Goal: Information Seeking & Learning: Learn about a topic

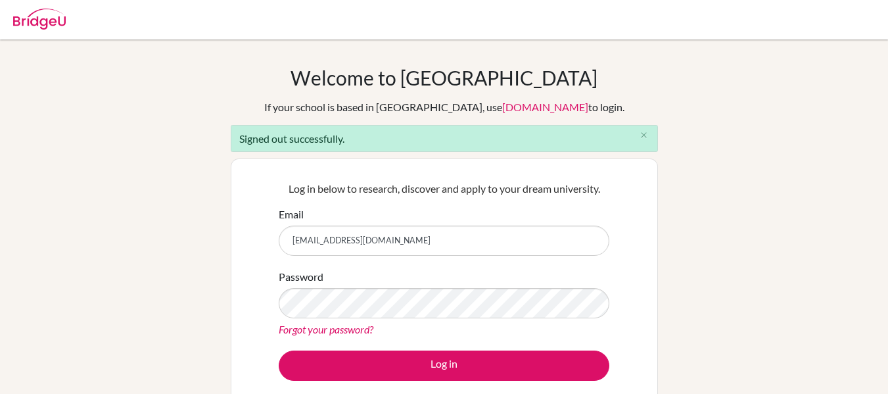
drag, startPoint x: 0, startPoint y: 0, endPoint x: 392, endPoint y: 237, distance: 457.8
click at [392, 237] on input "gmcnaught@gmail.com" at bounding box center [444, 241] width 331 height 30
type input "graeme.mcnaught@iis.kh.edu.tw"
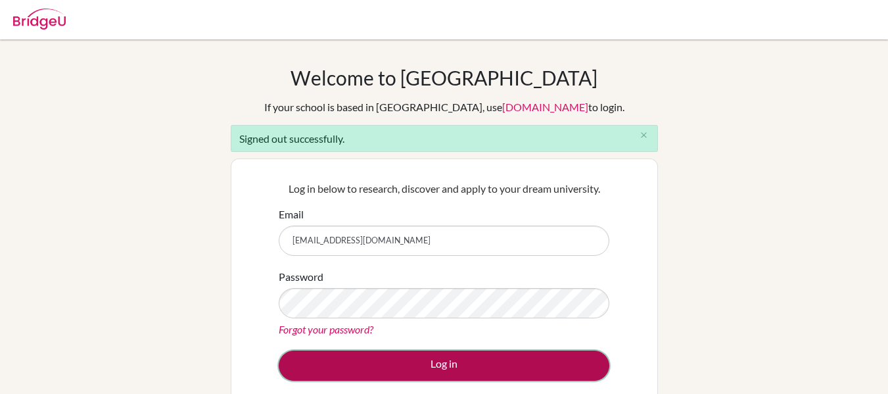
click at [411, 373] on button "Log in" at bounding box center [444, 365] width 331 height 30
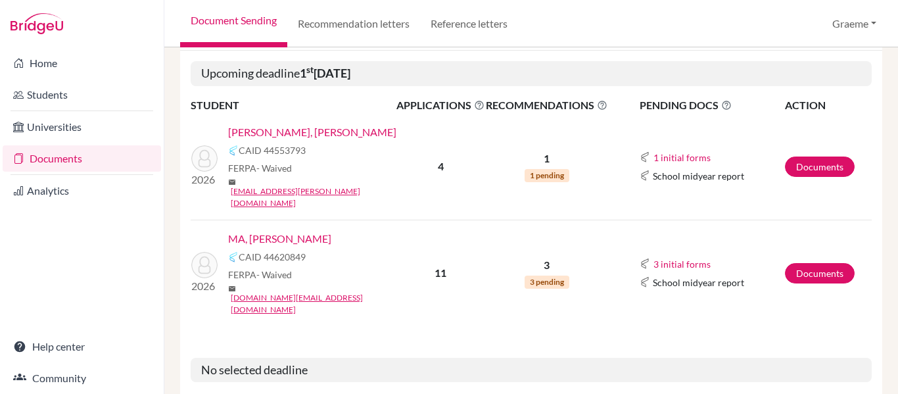
scroll to position [274, 0]
click at [808, 156] on link "Documents" at bounding box center [820, 166] width 70 height 20
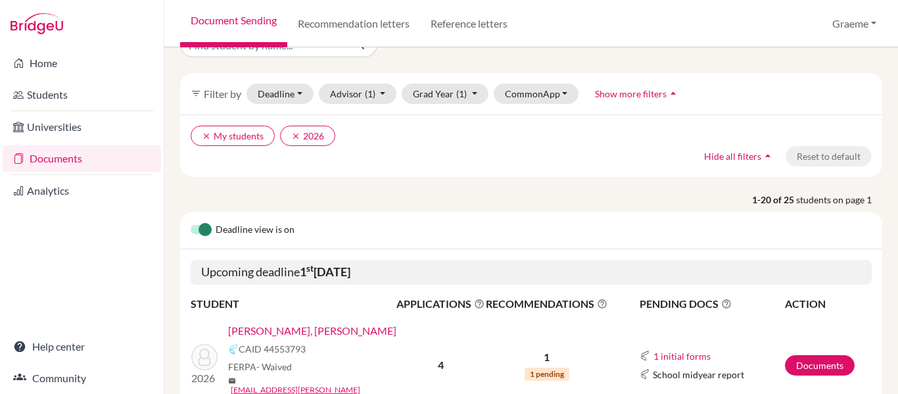
scroll to position [76, 0]
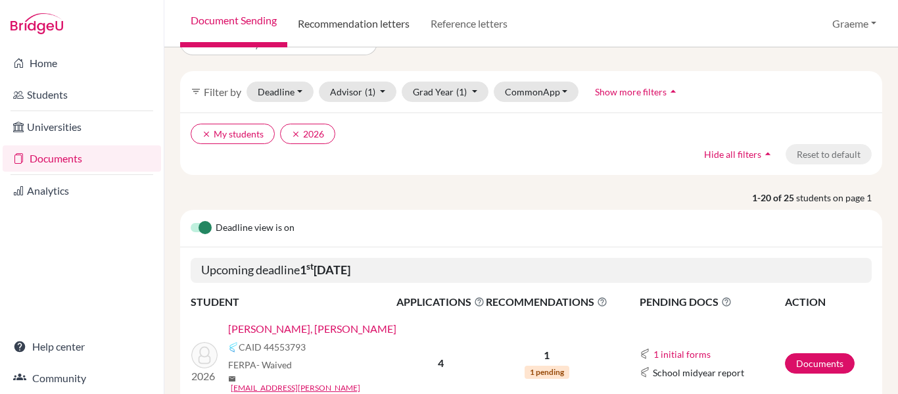
click at [381, 14] on link "Recommendation letters" at bounding box center [353, 23] width 133 height 47
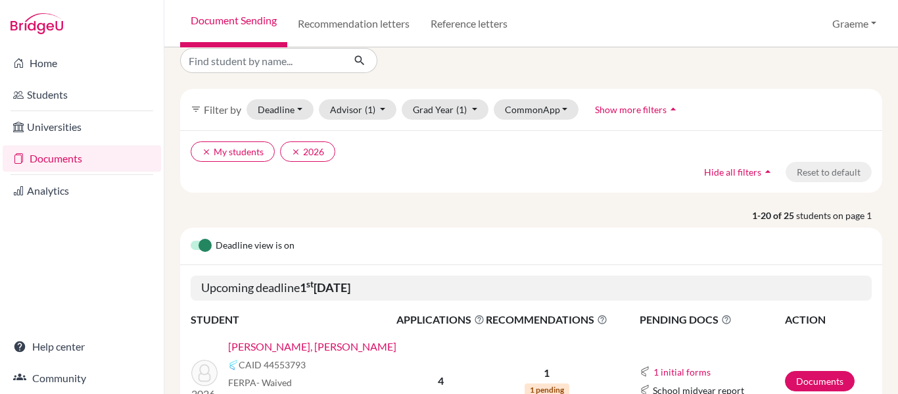
scroll to position [44, 0]
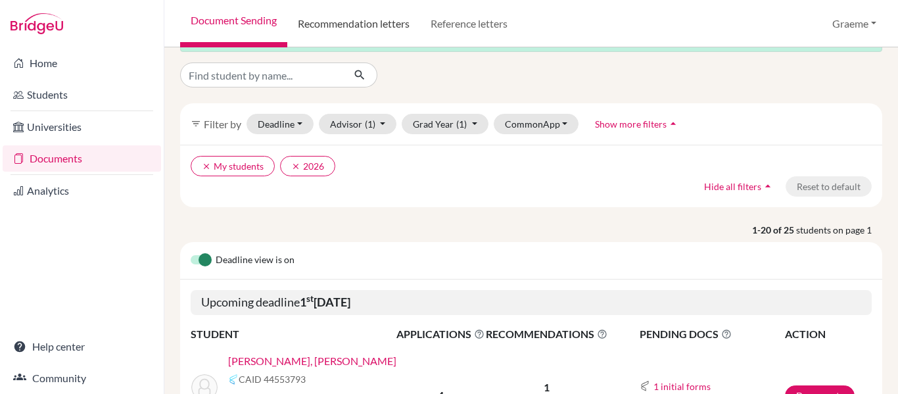
click at [343, 19] on link "Recommendation letters" at bounding box center [353, 23] width 133 height 47
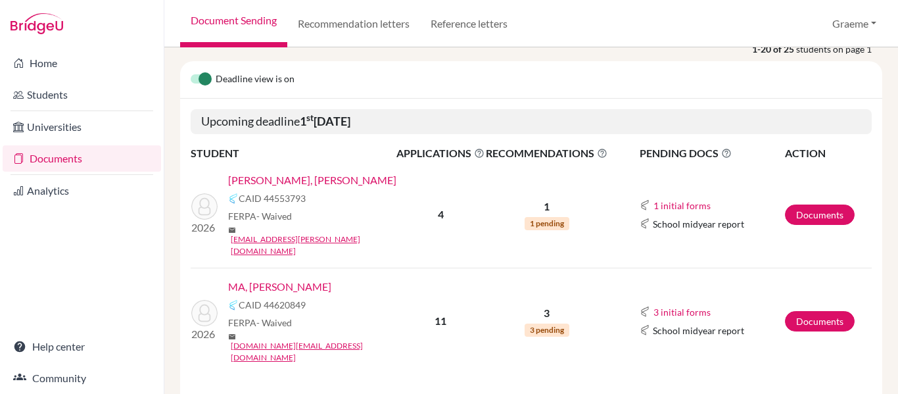
scroll to position [224, 0]
click at [356, 22] on link "Recommendation letters" at bounding box center [353, 23] width 133 height 47
click at [350, 21] on link "Recommendation letters" at bounding box center [353, 23] width 133 height 47
click at [302, 22] on link "Recommendation letters" at bounding box center [353, 23] width 133 height 47
click at [340, 26] on link "Recommendation letters" at bounding box center [353, 23] width 133 height 47
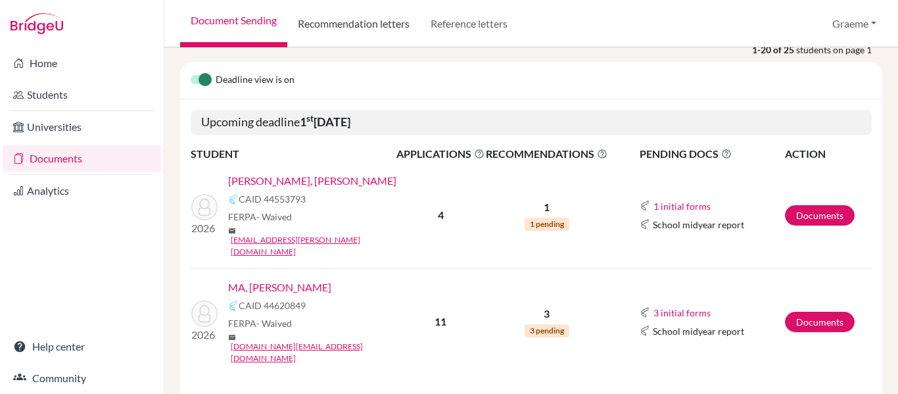
click at [365, 18] on link "Recommendation letters" at bounding box center [353, 23] width 133 height 47
click at [346, 29] on link "Recommendation letters" at bounding box center [353, 23] width 133 height 47
click at [324, 23] on link "Recommendation letters" at bounding box center [353, 23] width 133 height 47
click at [337, 20] on link "Recommendation letters" at bounding box center [353, 23] width 133 height 47
click at [350, 22] on link "Recommendation letters" at bounding box center [353, 23] width 133 height 47
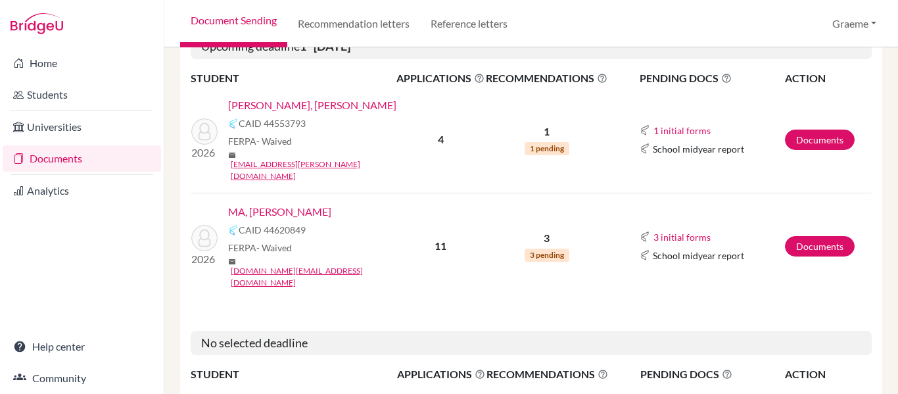
scroll to position [300, 0]
click at [330, 24] on link "Recommendation letters" at bounding box center [353, 23] width 133 height 47
click at [346, 26] on link "Recommendation letters" at bounding box center [353, 23] width 133 height 47
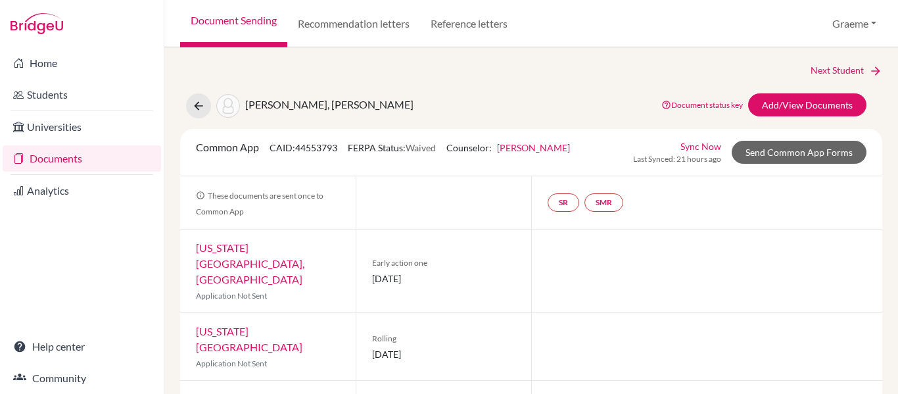
scroll to position [1, 0]
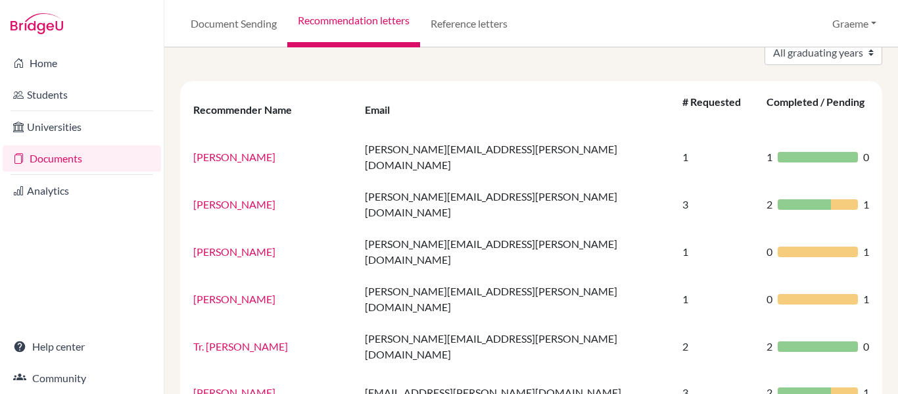
scroll to position [66, 0]
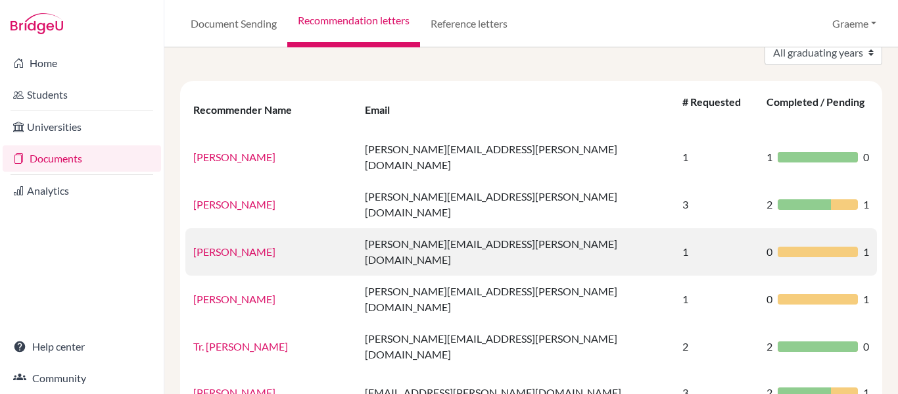
click at [268, 245] on link "Christopher Davis" at bounding box center [234, 251] width 82 height 12
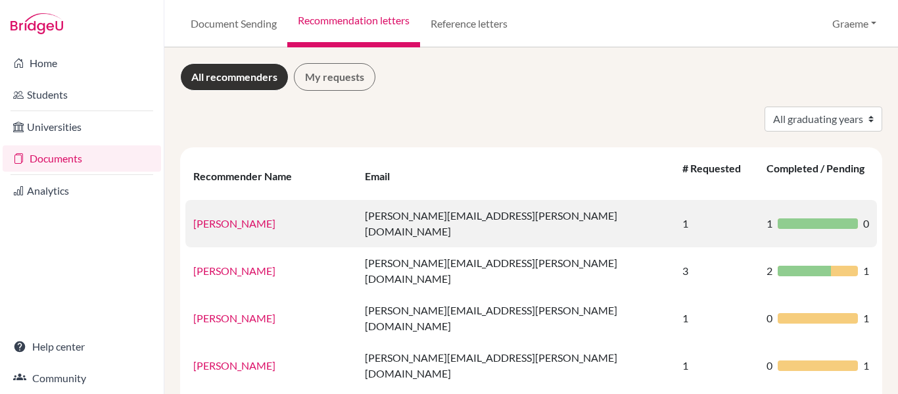
click at [229, 217] on link "[PERSON_NAME]" at bounding box center [234, 223] width 82 height 12
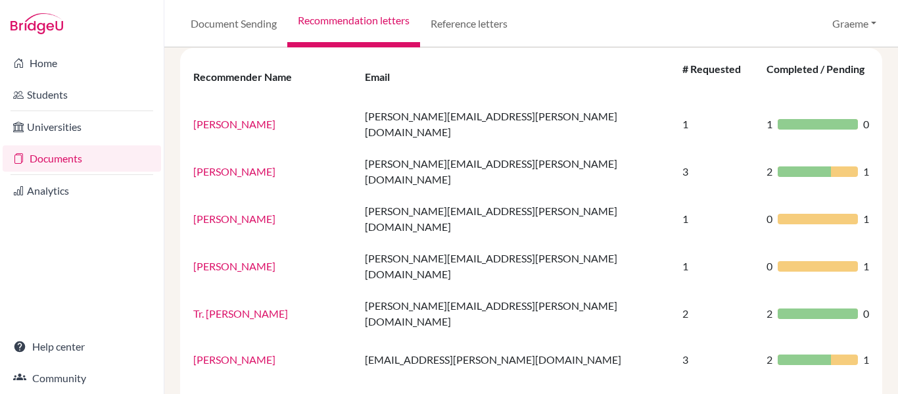
scroll to position [100, 0]
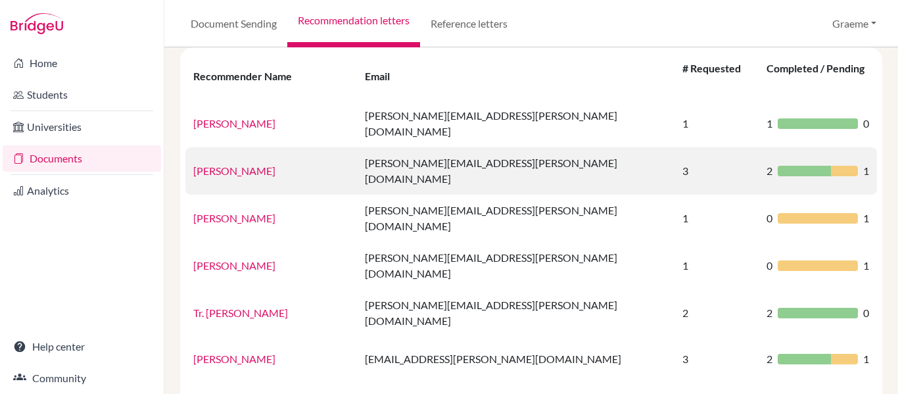
click at [228, 164] on link "[PERSON_NAME]" at bounding box center [234, 170] width 82 height 12
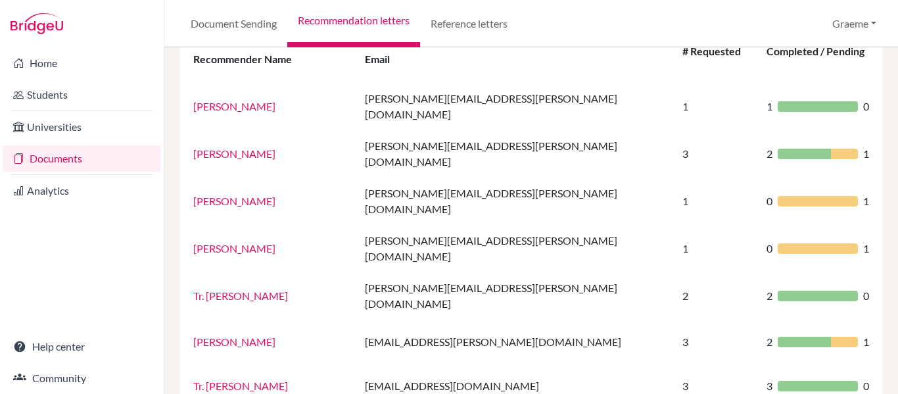
scroll to position [116, 0]
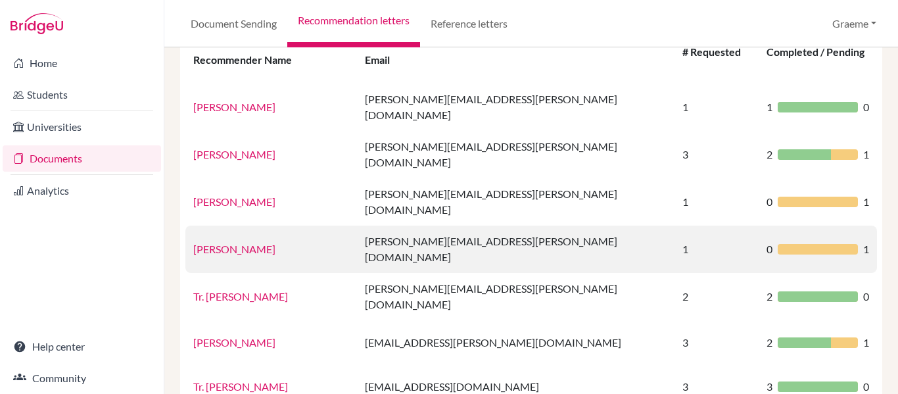
click at [239, 243] on link "[PERSON_NAME]" at bounding box center [234, 249] width 82 height 12
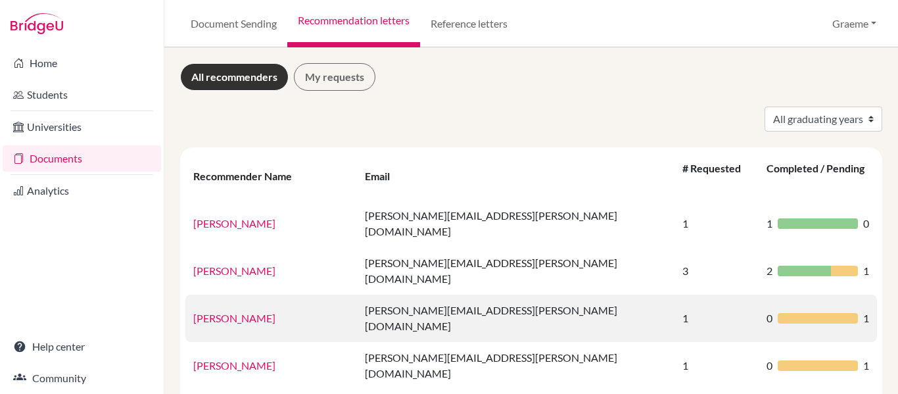
click at [247, 312] on link "[PERSON_NAME]" at bounding box center [234, 318] width 82 height 12
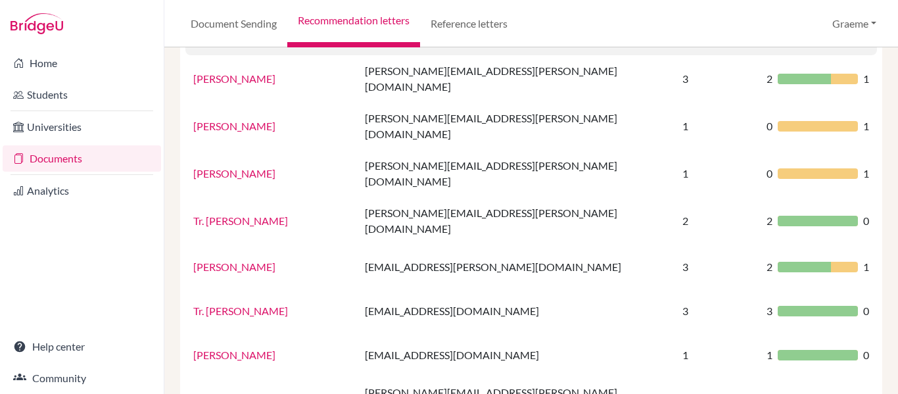
scroll to position [193, 0]
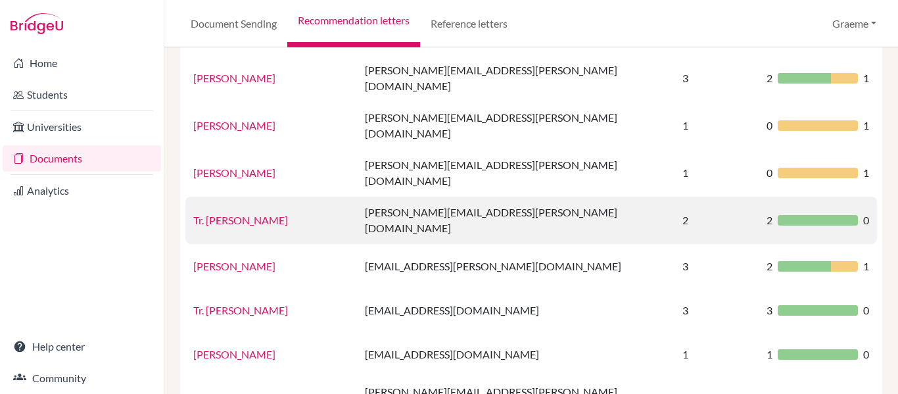
click at [230, 214] on link "Tr. [PERSON_NAME]" at bounding box center [240, 220] width 95 height 12
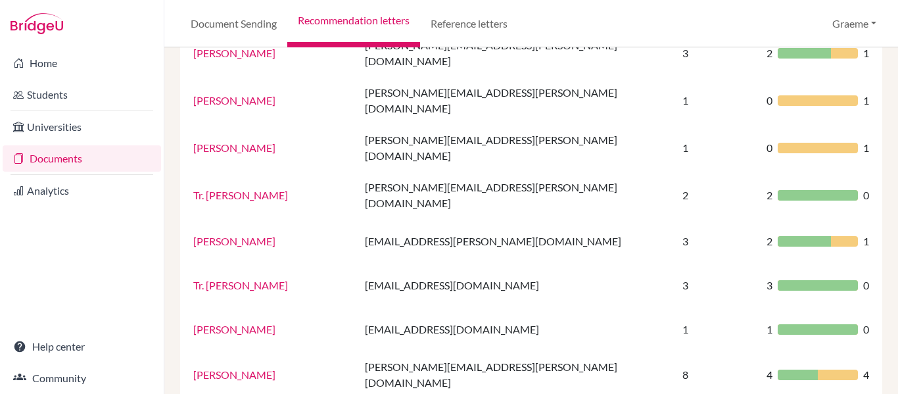
scroll to position [218, 0]
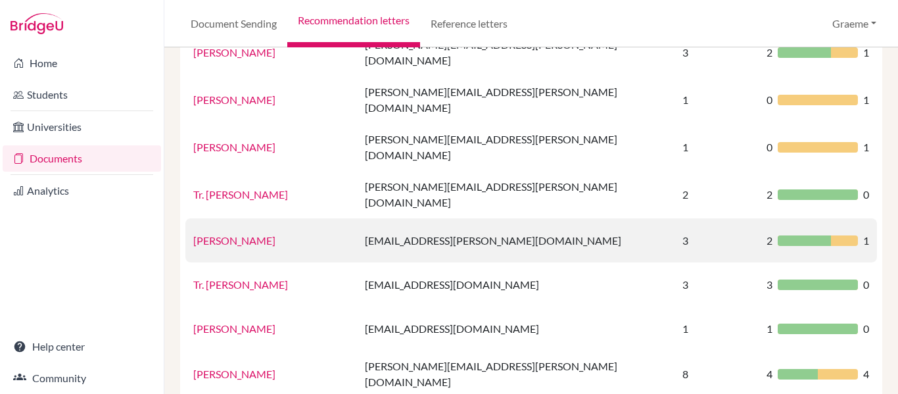
click at [218, 234] on link "[PERSON_NAME]" at bounding box center [234, 240] width 82 height 12
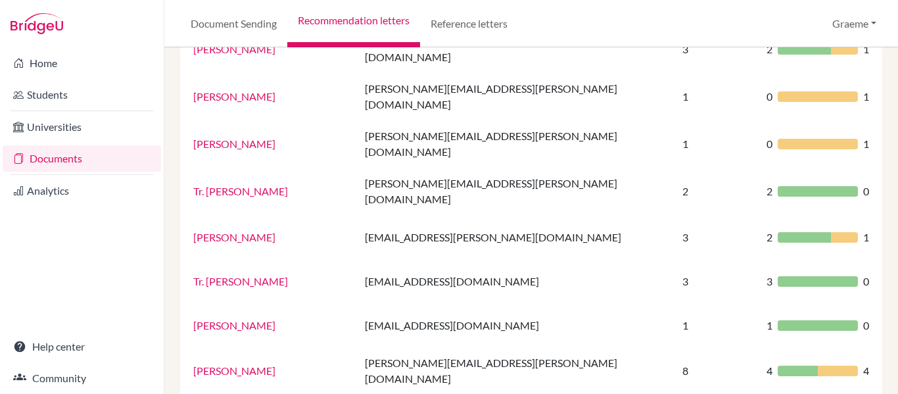
scroll to position [287, 0]
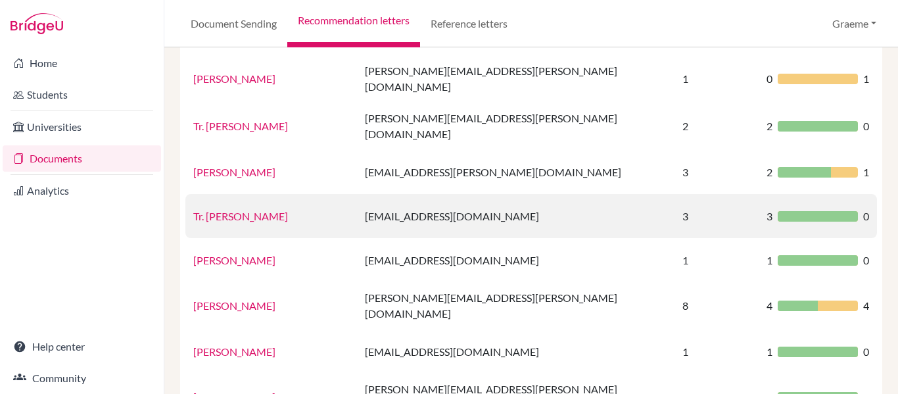
click at [256, 210] on link "Tr. [PERSON_NAME]" at bounding box center [240, 216] width 95 height 12
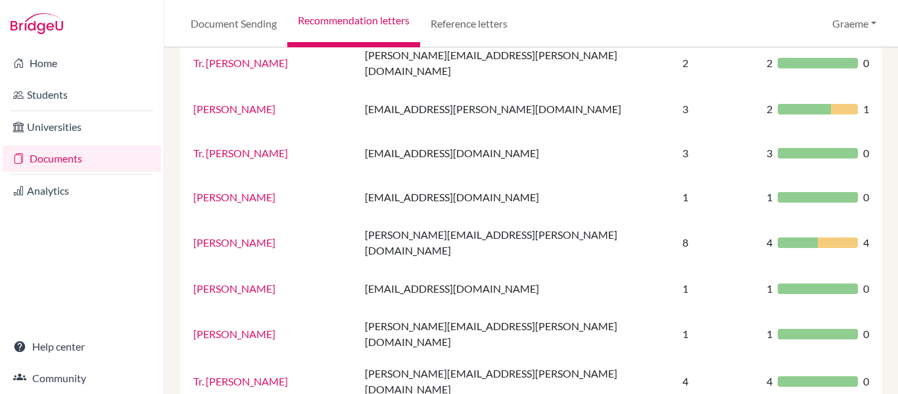
scroll to position [350, 0]
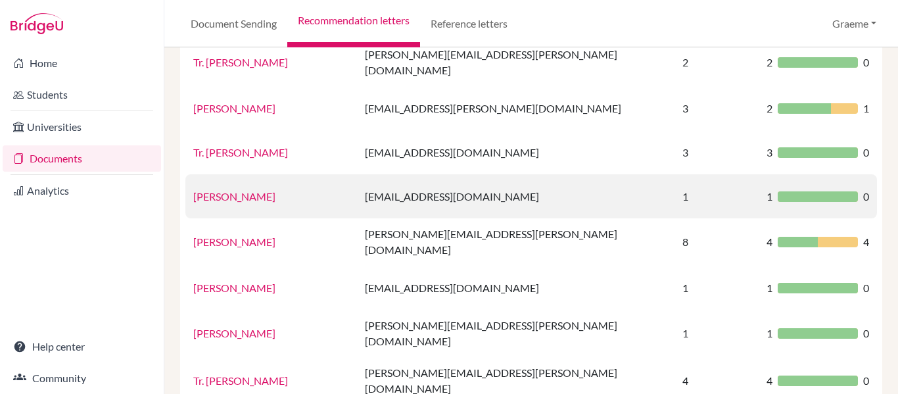
click at [251, 190] on link "[PERSON_NAME]" at bounding box center [234, 196] width 82 height 12
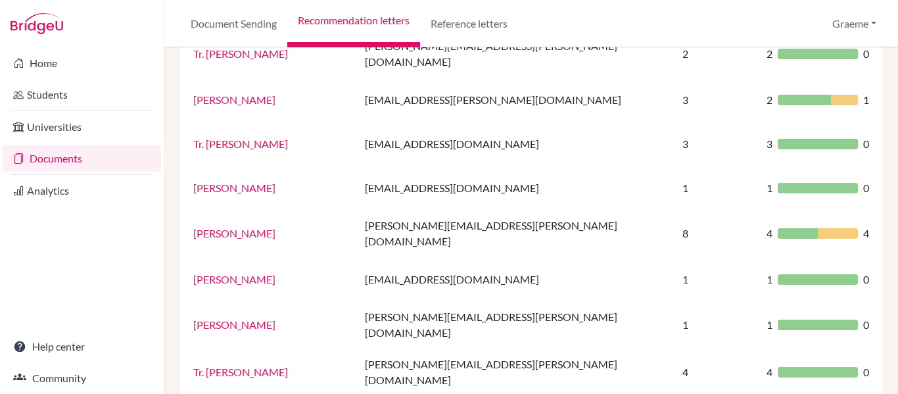
scroll to position [359, 0]
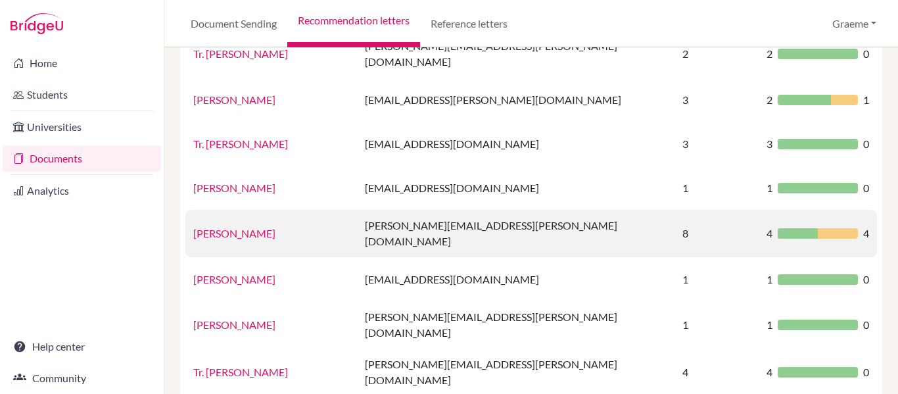
click at [243, 227] on link "Jay McDonald" at bounding box center [234, 233] width 82 height 12
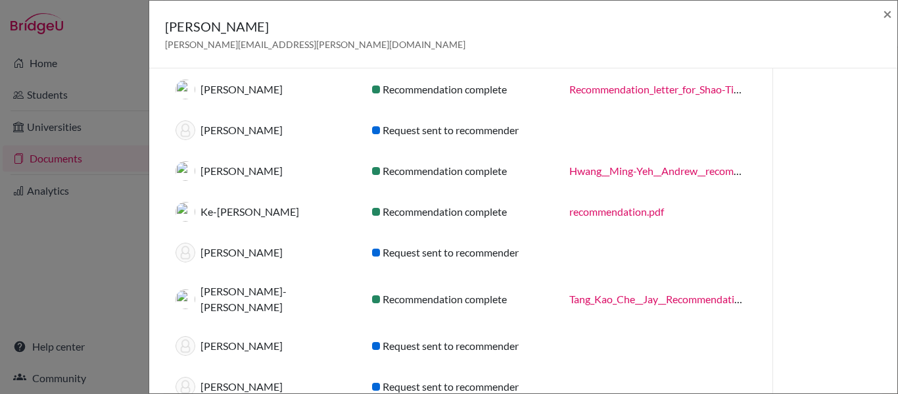
scroll to position [115, 0]
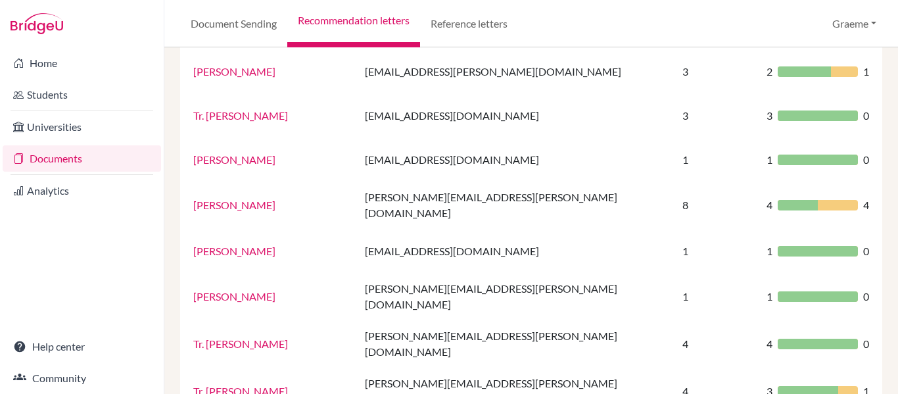
scroll to position [387, 0]
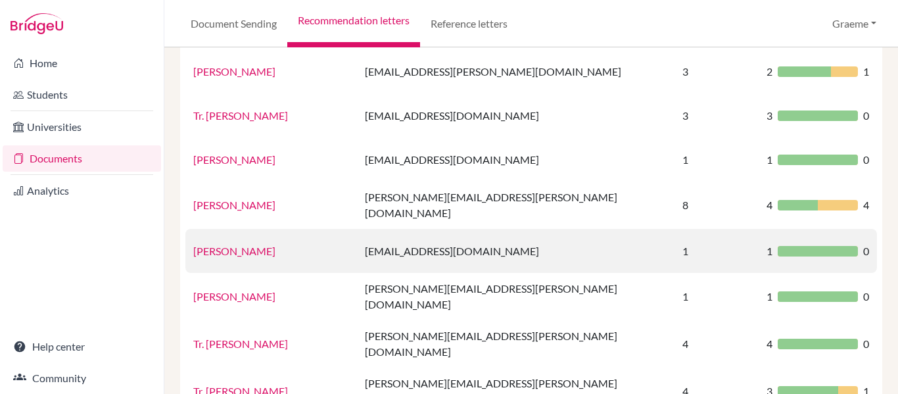
click at [245, 245] on link "[PERSON_NAME]" at bounding box center [234, 251] width 82 height 12
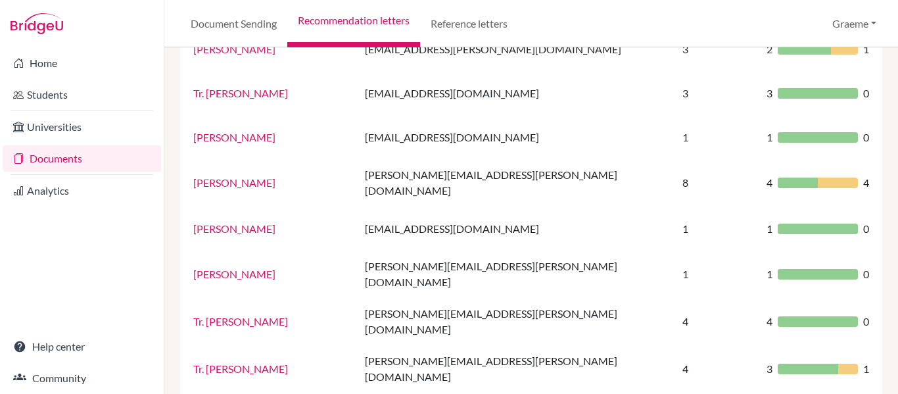
scroll to position [416, 0]
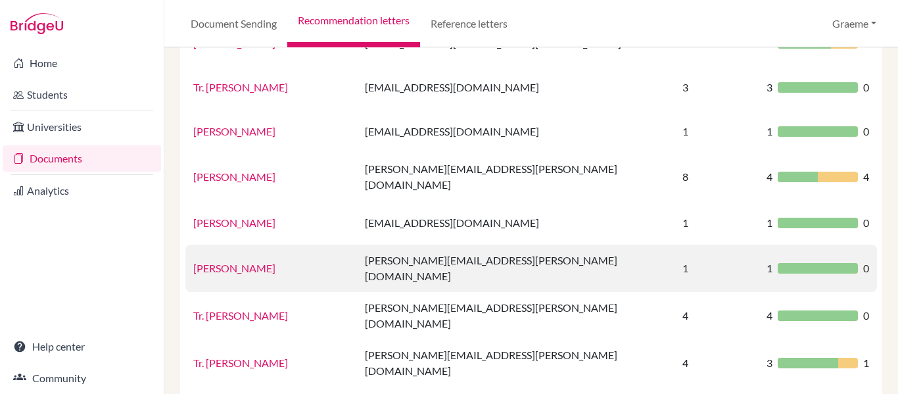
click at [219, 262] on link "[PERSON_NAME]" at bounding box center [234, 268] width 82 height 12
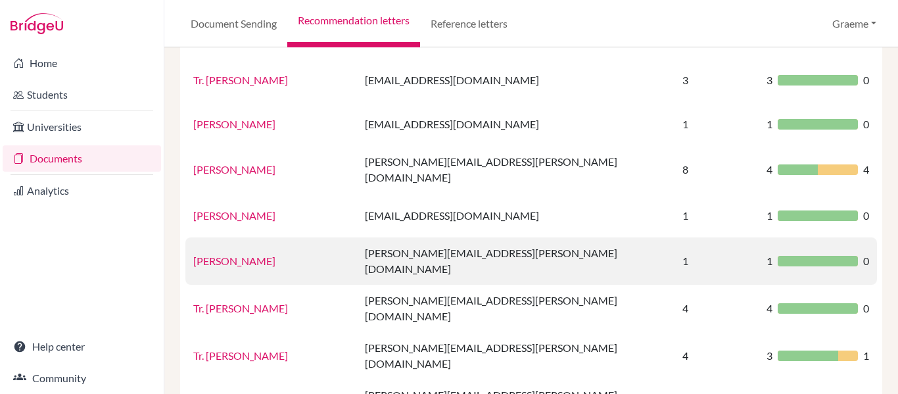
scroll to position [401, 0]
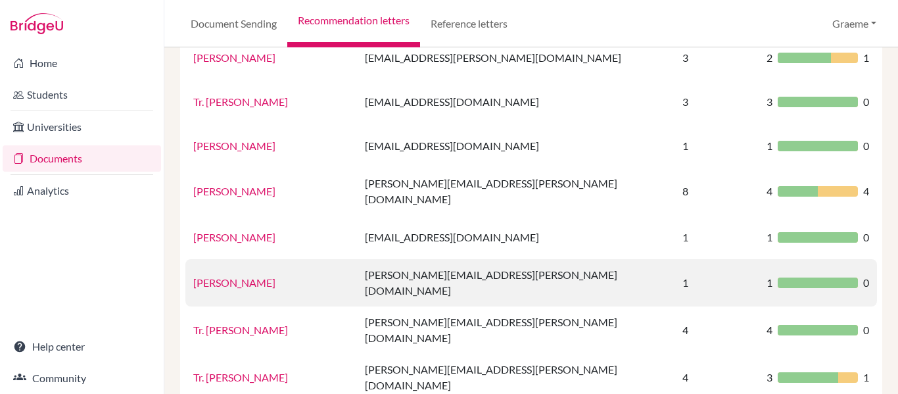
click at [224, 259] on td "Jessica Jeon" at bounding box center [271, 282] width 172 height 47
click at [221, 276] on link "[PERSON_NAME]" at bounding box center [234, 282] width 82 height 12
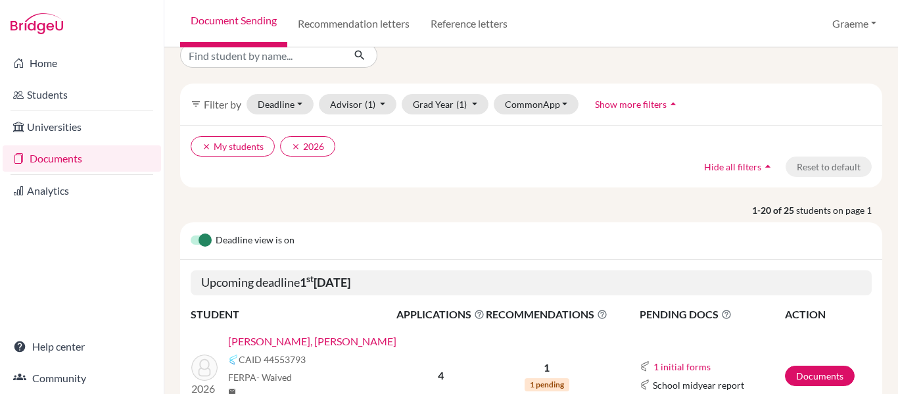
scroll to position [21, 0]
click at [357, 27] on link "Recommendation letters" at bounding box center [353, 23] width 133 height 47
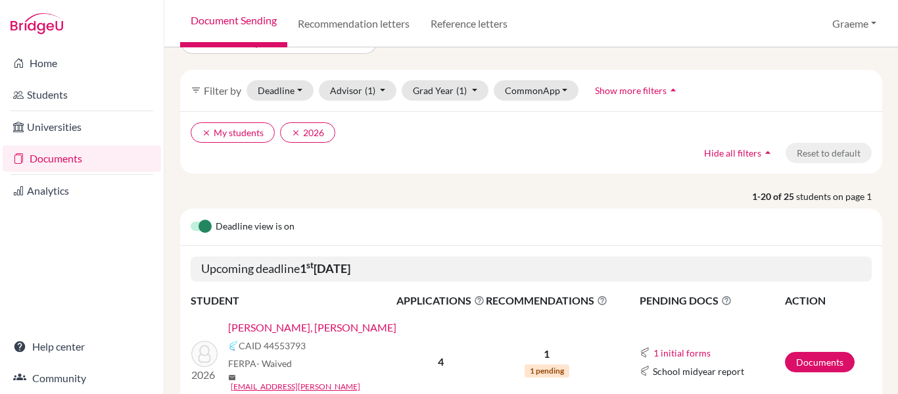
scroll to position [39, 0]
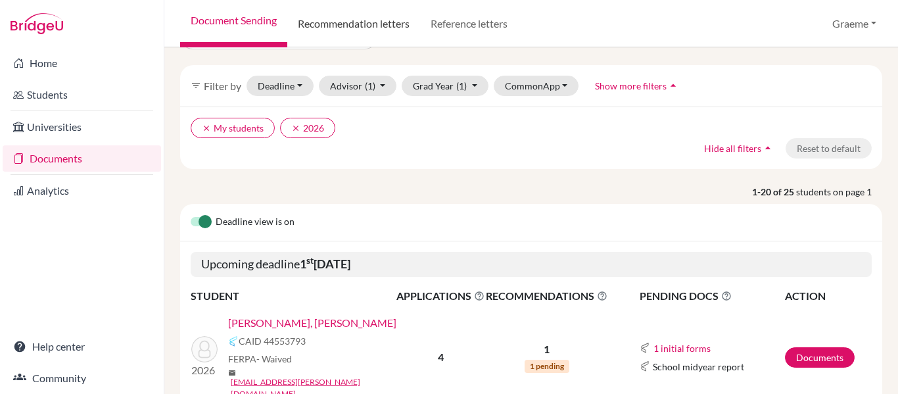
click at [352, 31] on link "Recommendation letters" at bounding box center [353, 23] width 133 height 47
click at [329, 26] on link "Recommendation letters" at bounding box center [353, 23] width 133 height 47
click at [362, 20] on link "Recommendation letters" at bounding box center [353, 23] width 133 height 47
click at [356, 27] on link "Recommendation letters" at bounding box center [353, 23] width 133 height 47
click at [365, 26] on link "Recommendation letters" at bounding box center [353, 23] width 133 height 47
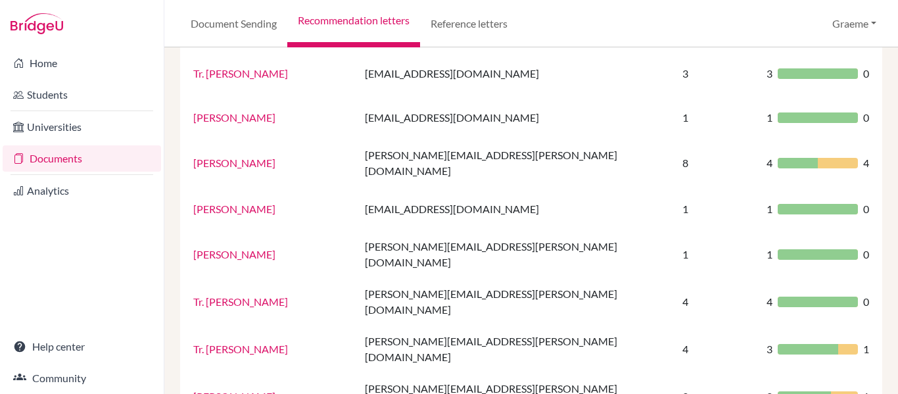
scroll to position [429, 0]
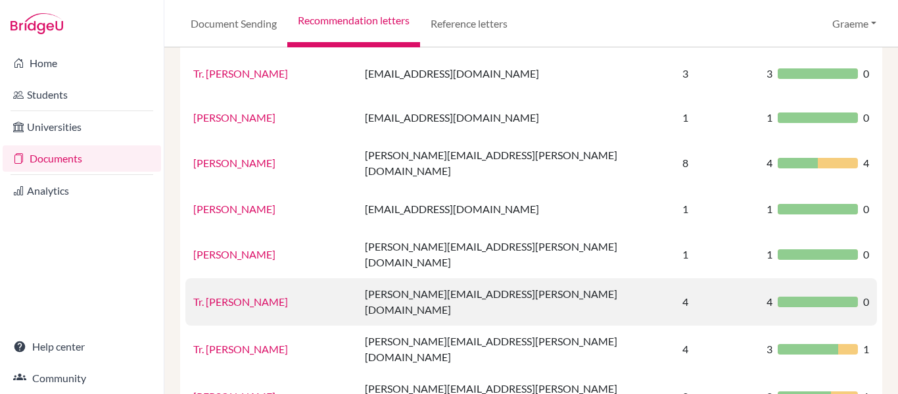
click at [235, 295] on link "Tr. [PERSON_NAME]" at bounding box center [240, 301] width 95 height 12
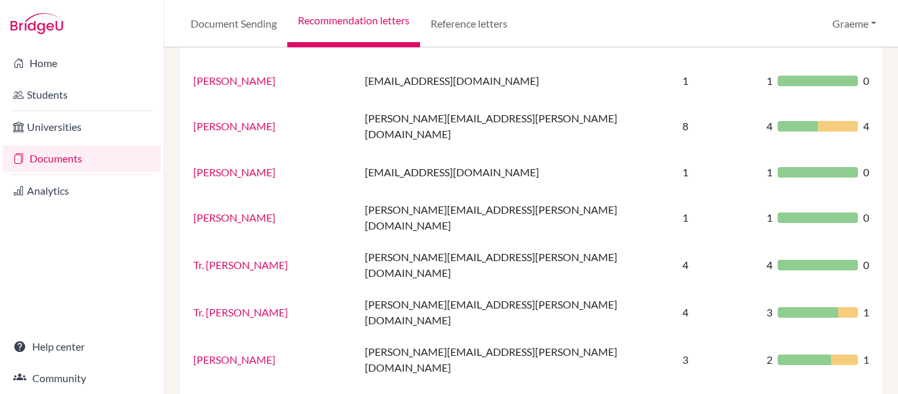
scroll to position [468, 0]
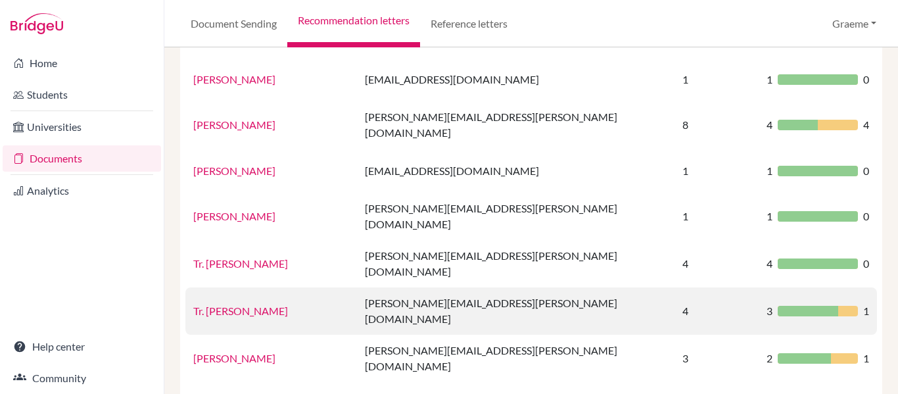
click at [268, 304] on link "Tr. [PERSON_NAME]" at bounding box center [240, 310] width 95 height 12
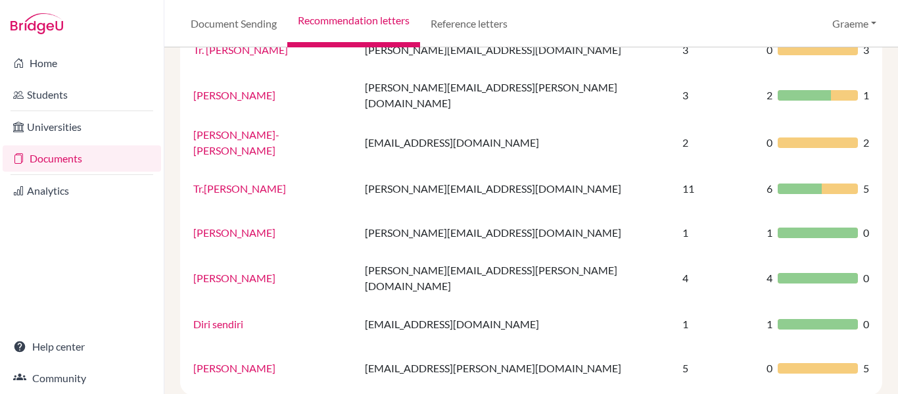
scroll to position [964, 0]
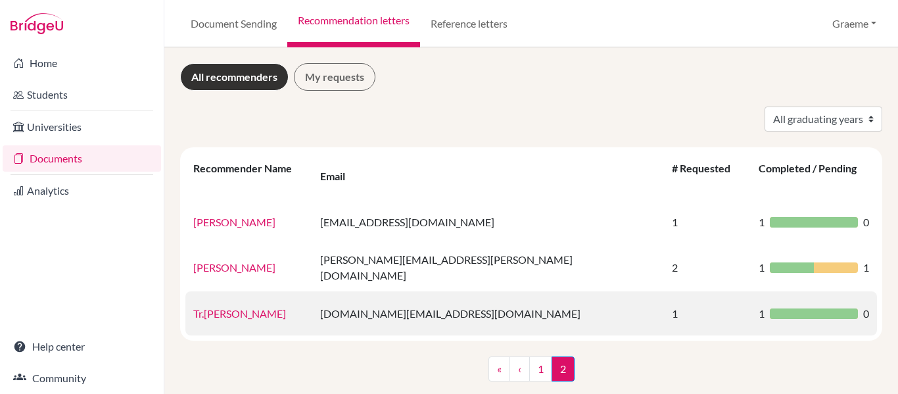
click at [201, 307] on link "Tr.Yang Song" at bounding box center [239, 313] width 93 height 12
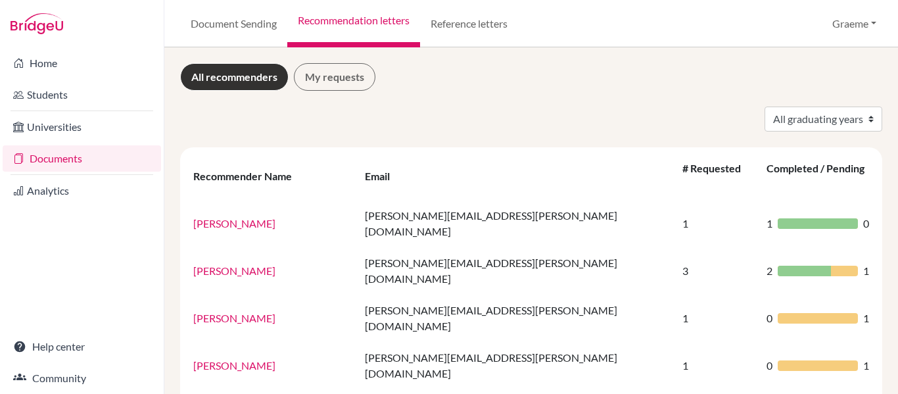
click at [331, 20] on link "Recommendation letters" at bounding box center [353, 23] width 133 height 47
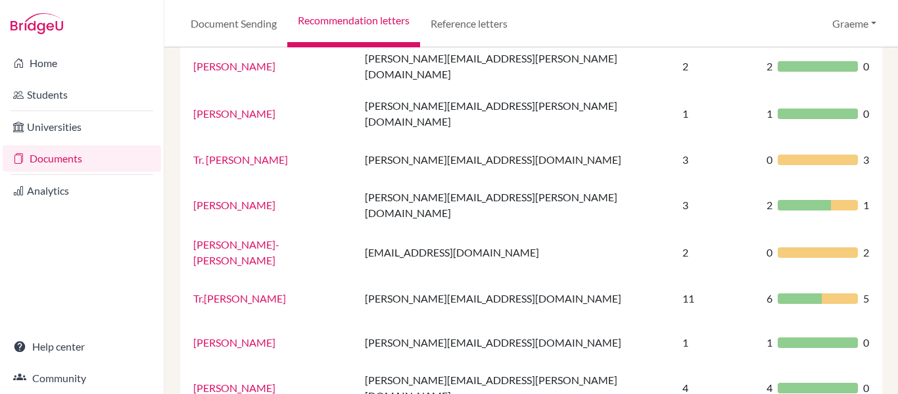
scroll to position [964, 0]
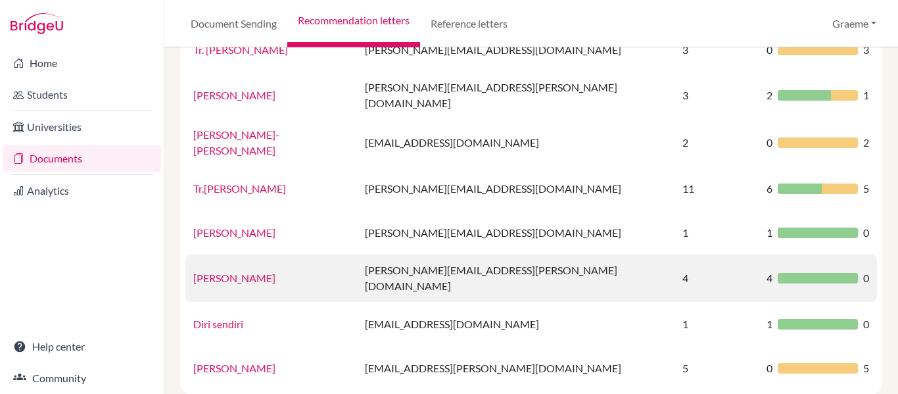
click at [236, 272] on link "[PERSON_NAME]" at bounding box center [234, 278] width 82 height 12
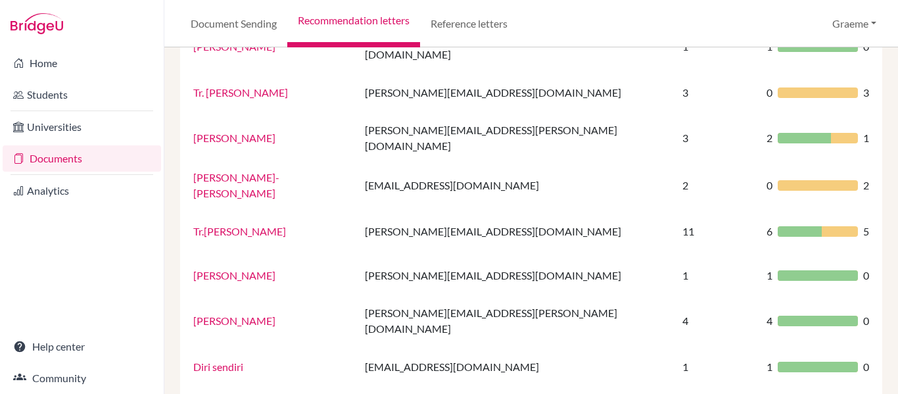
scroll to position [964, 0]
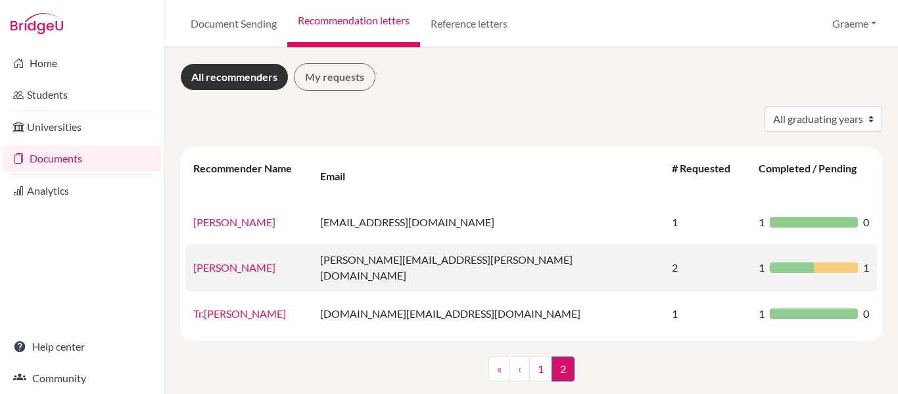
click at [218, 261] on link "Violette Liu" at bounding box center [234, 267] width 82 height 12
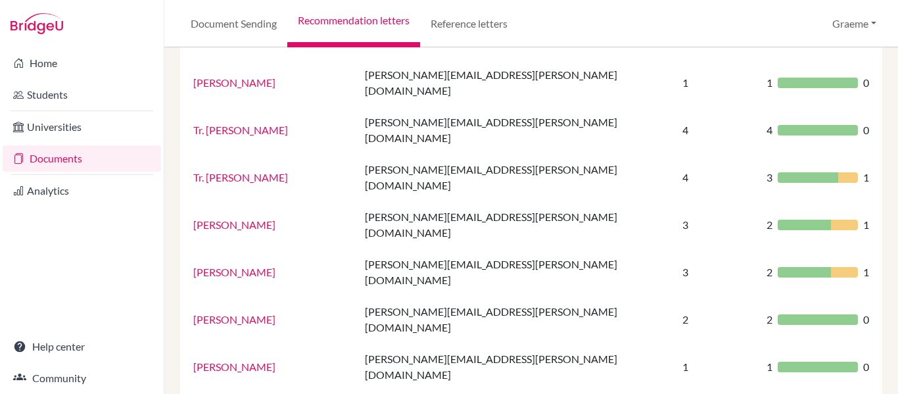
scroll to position [964, 0]
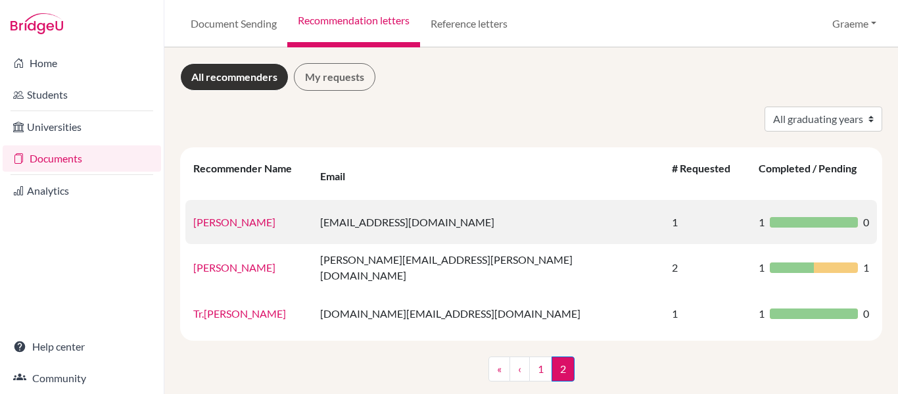
click at [223, 216] on link "Selina Chiu" at bounding box center [234, 222] width 82 height 12
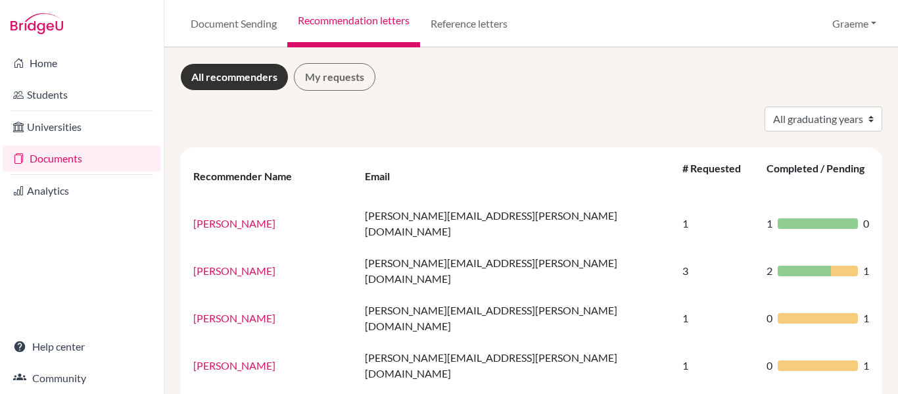
click at [335, 22] on link "Recommendation letters" at bounding box center [353, 23] width 133 height 47
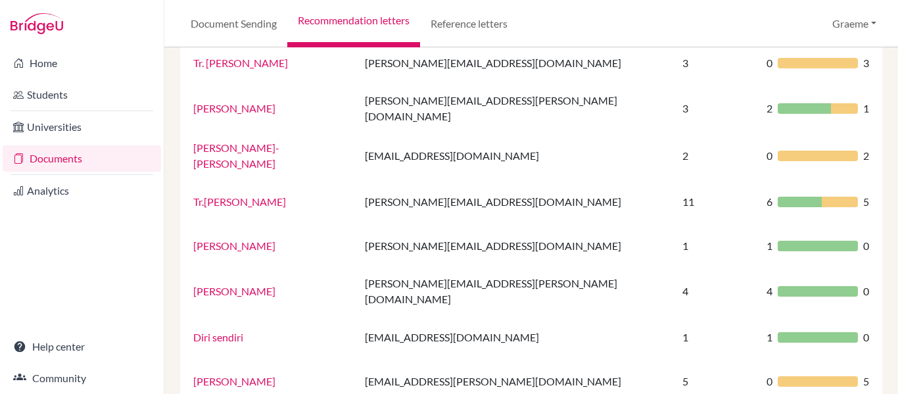
scroll to position [964, 0]
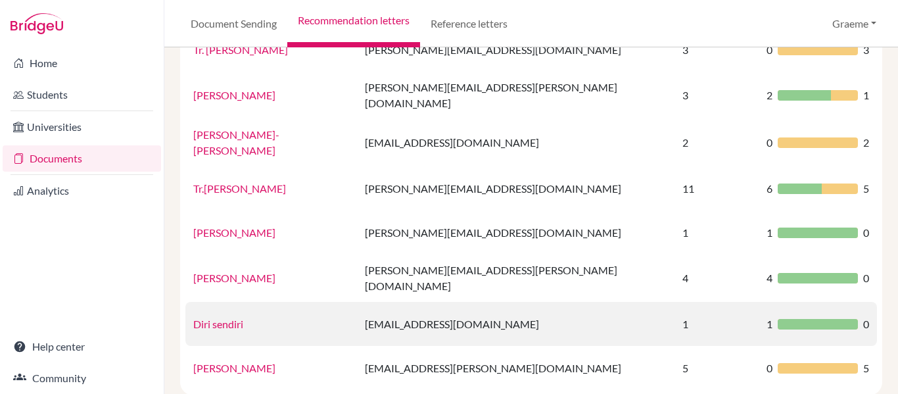
click at [235, 318] on link "Diri sendiri" at bounding box center [218, 324] width 50 height 12
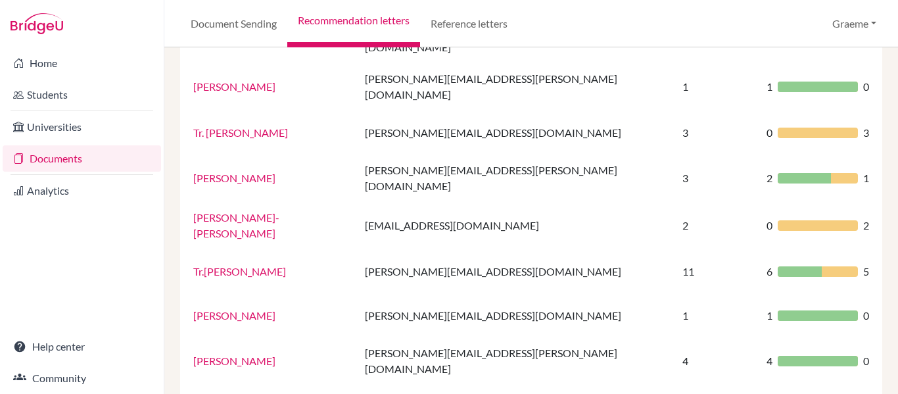
scroll to position [964, 0]
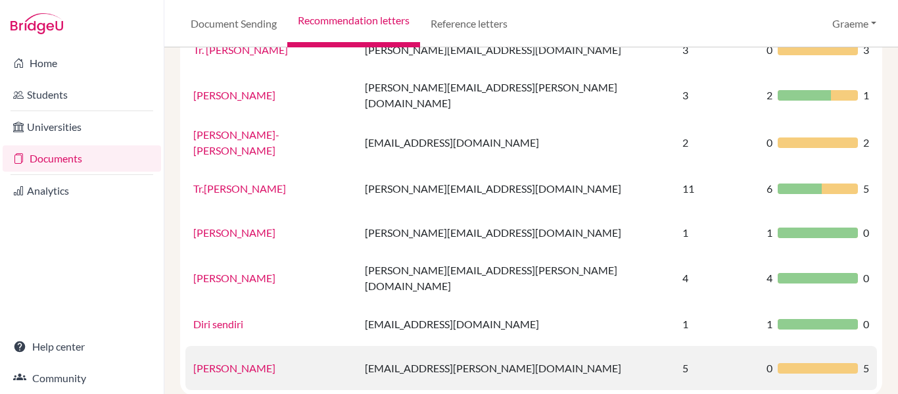
click at [252, 362] on link "[PERSON_NAME]" at bounding box center [234, 368] width 82 height 12
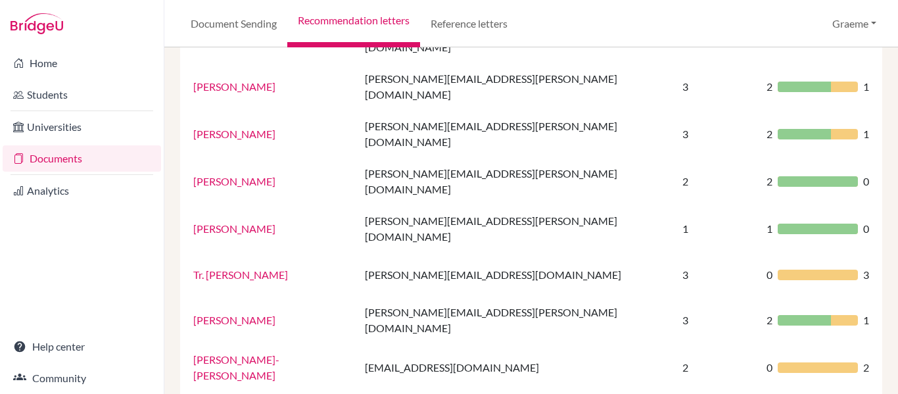
scroll to position [964, 0]
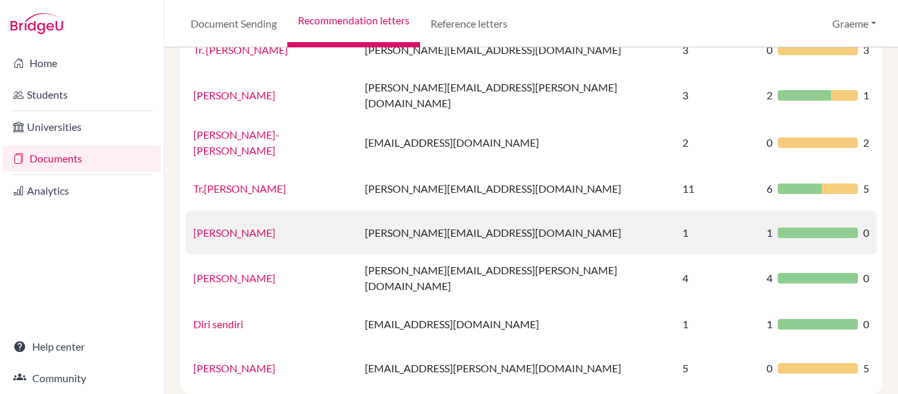
click at [230, 226] on link "[PERSON_NAME]" at bounding box center [234, 232] width 82 height 12
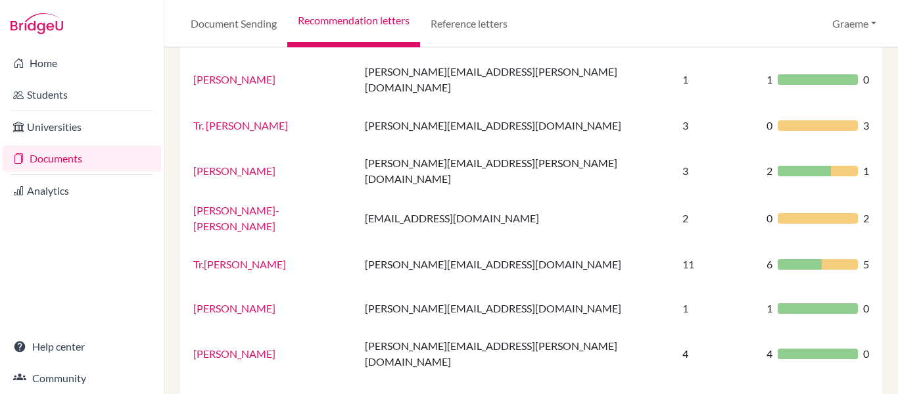
scroll to position [888, 0]
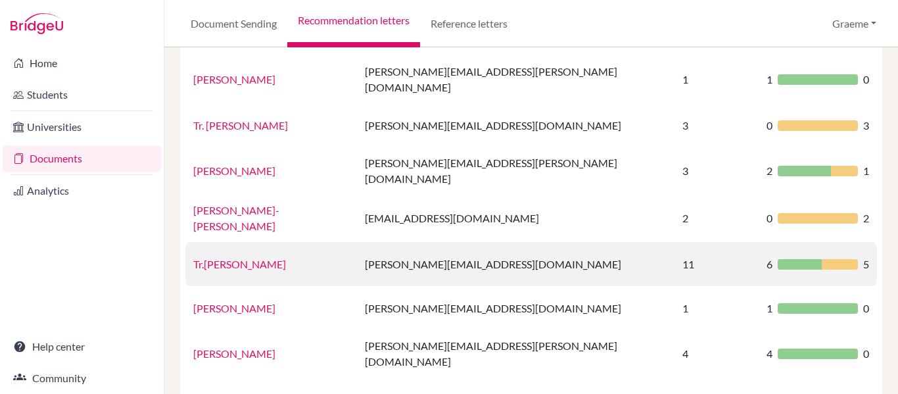
click at [216, 258] on link "Tr.[PERSON_NAME]" at bounding box center [239, 264] width 93 height 12
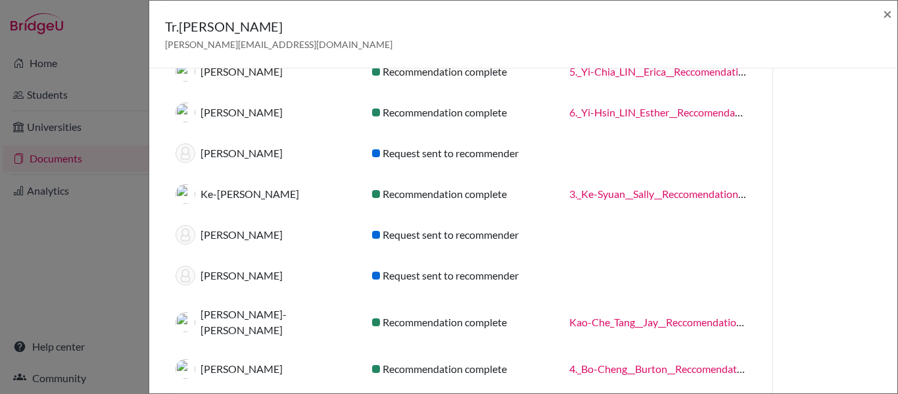
scroll to position [223, 0]
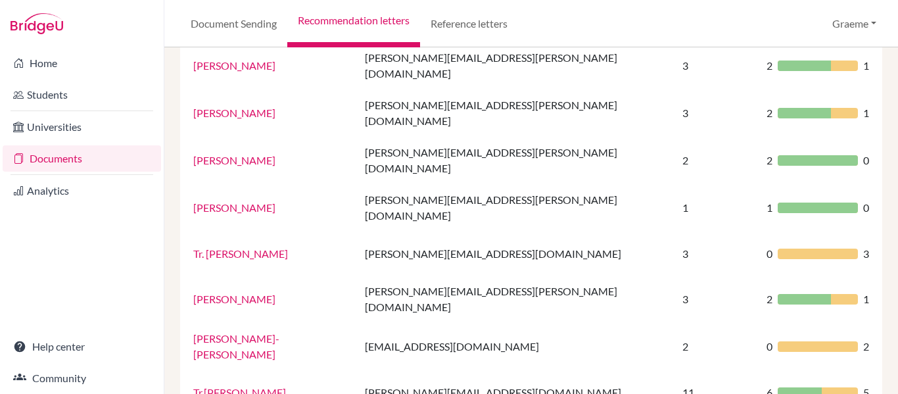
scroll to position [761, 0]
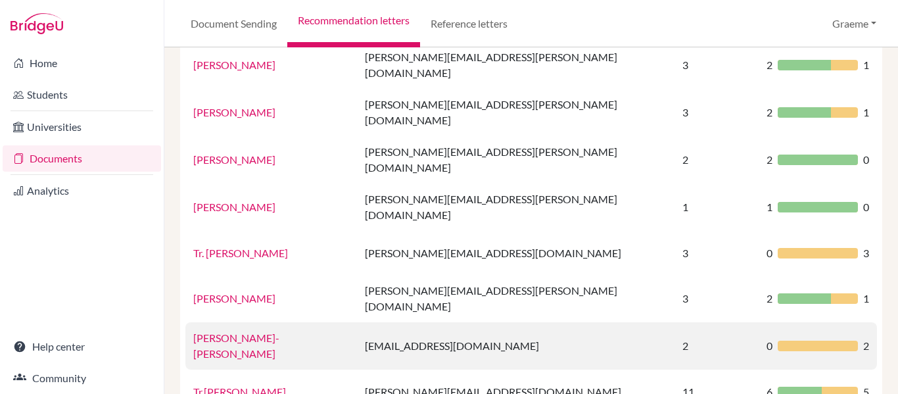
click at [246, 331] on link "Tse-Ming Chang" at bounding box center [236, 345] width 86 height 28
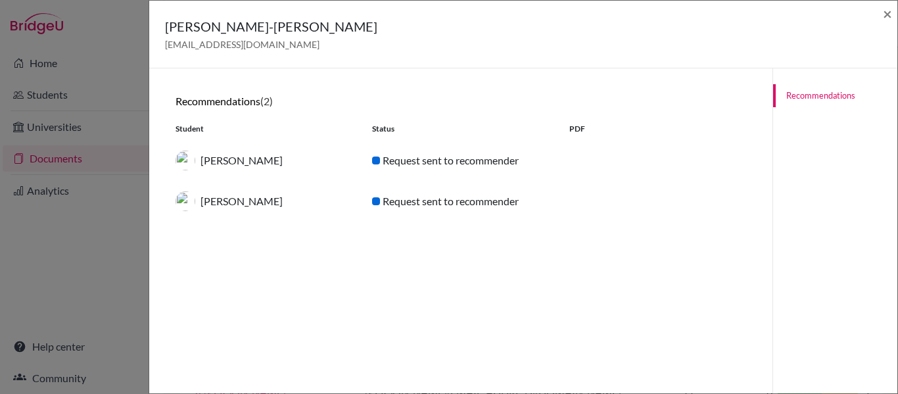
click at [191, 158] on img at bounding box center [186, 161] width 20 height 20
click at [44, 91] on div "Tse-Ming Chang mm330335@yahoo.com.tw × Recommendations (2) Student Status PDF Y…" at bounding box center [449, 197] width 898 height 394
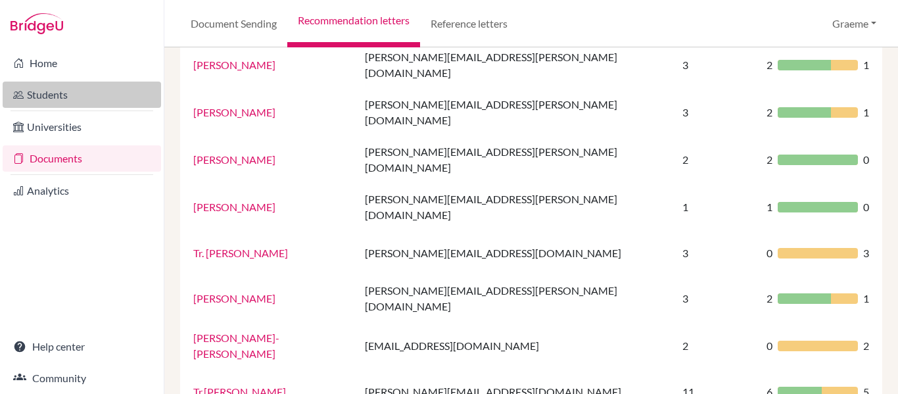
click at [44, 91] on link "Students" at bounding box center [82, 95] width 158 height 26
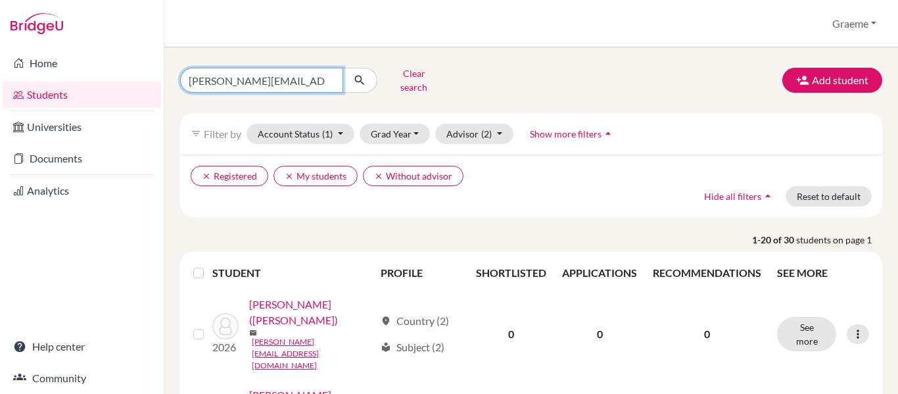
click at [300, 81] on input "[PERSON_NAME][EMAIL_ADDRESS][PERSON_NAME][DOMAIN_NAME]" at bounding box center [261, 80] width 163 height 25
click at [300, 81] on input "justin.lin@iis.kh.edu.tw" at bounding box center [261, 80] width 163 height 25
type input "yi"
click button "submit" at bounding box center [360, 80] width 35 height 25
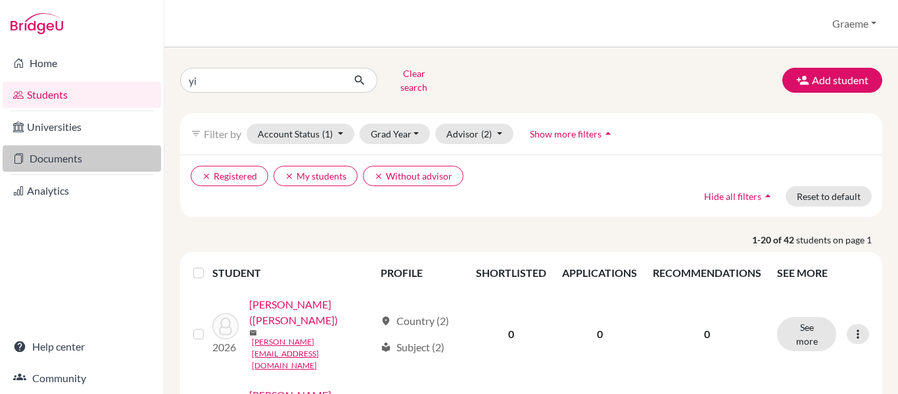
click at [47, 168] on link "Documents" at bounding box center [82, 158] width 158 height 26
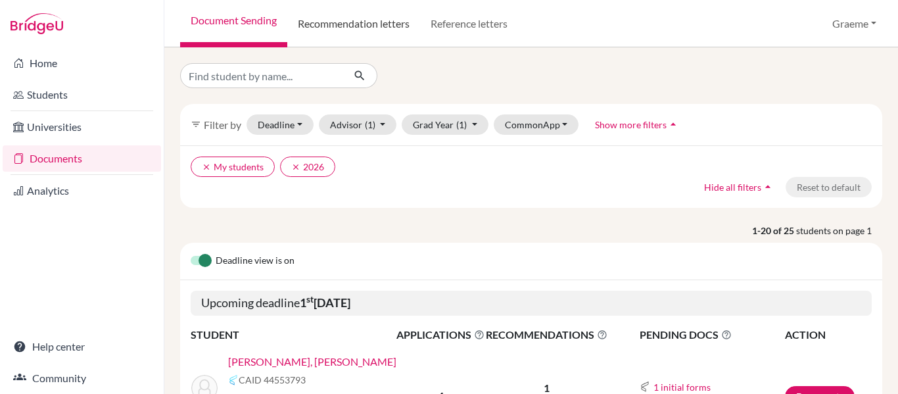
click at [361, 22] on link "Recommendation letters" at bounding box center [353, 23] width 133 height 47
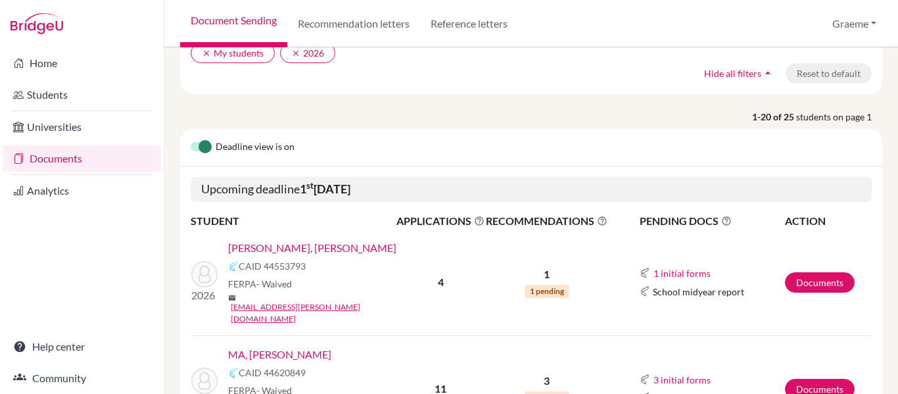
scroll to position [114, 0]
click at [339, 22] on link "Recommendation letters" at bounding box center [353, 23] width 133 height 47
click at [344, 18] on link "Recommendation letters" at bounding box center [353, 23] width 133 height 47
click at [347, 32] on link "Recommendation letters" at bounding box center [353, 23] width 133 height 47
click at [375, 29] on link "Recommendation letters" at bounding box center [353, 23] width 133 height 47
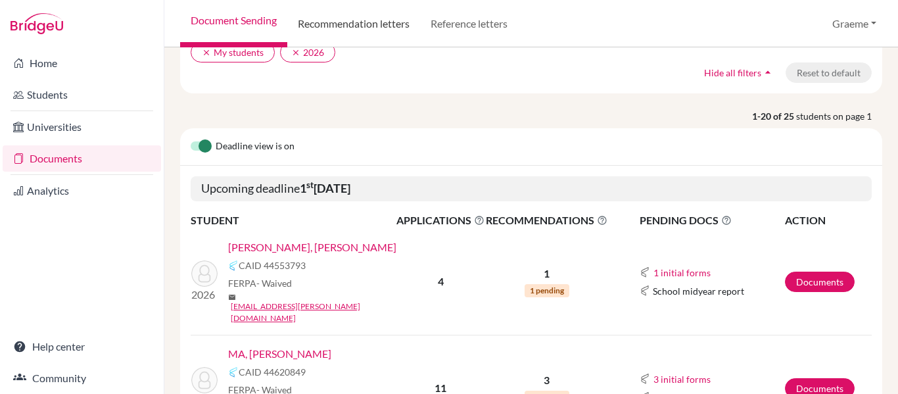
click at [332, 29] on link "Recommendation letters" at bounding box center [353, 23] width 133 height 47
click at [333, 30] on link "Recommendation letters" at bounding box center [353, 23] width 133 height 47
click at [312, 29] on link "Recommendation letters" at bounding box center [353, 23] width 133 height 47
click at [338, 31] on link "Recommendation letters" at bounding box center [353, 23] width 133 height 47
click at [323, 27] on link "Recommendation letters" at bounding box center [353, 23] width 133 height 47
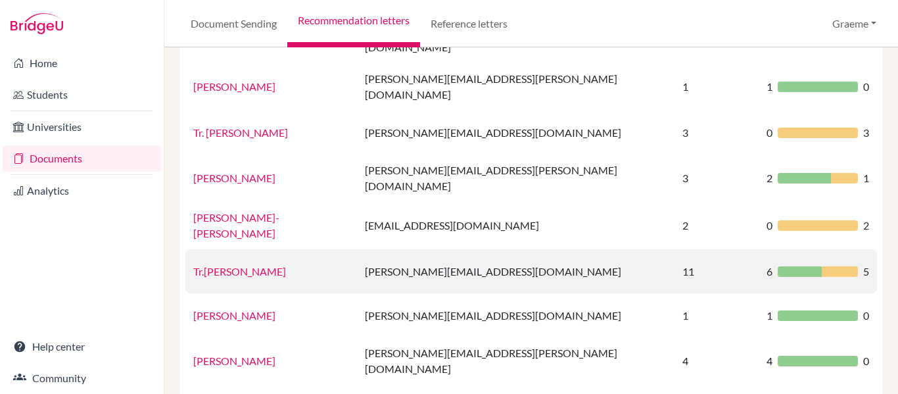
scroll to position [880, 0]
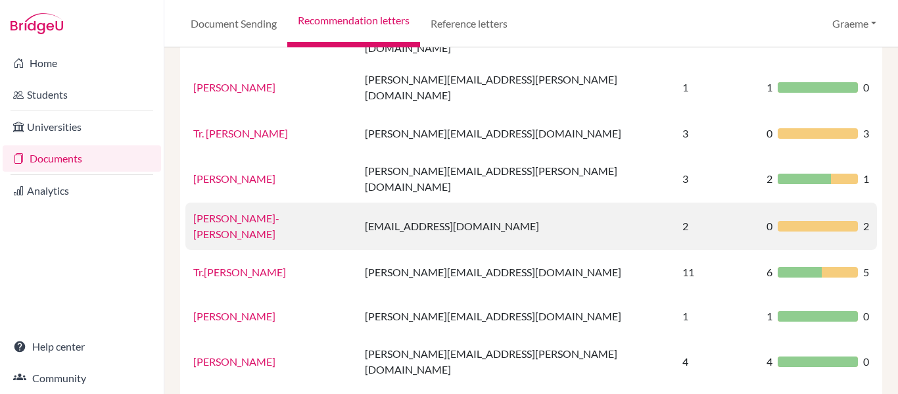
click at [229, 203] on td "Tse-Ming Chang" at bounding box center [271, 226] width 172 height 47
click at [229, 212] on link "Tse-Ming Chang" at bounding box center [236, 226] width 86 height 28
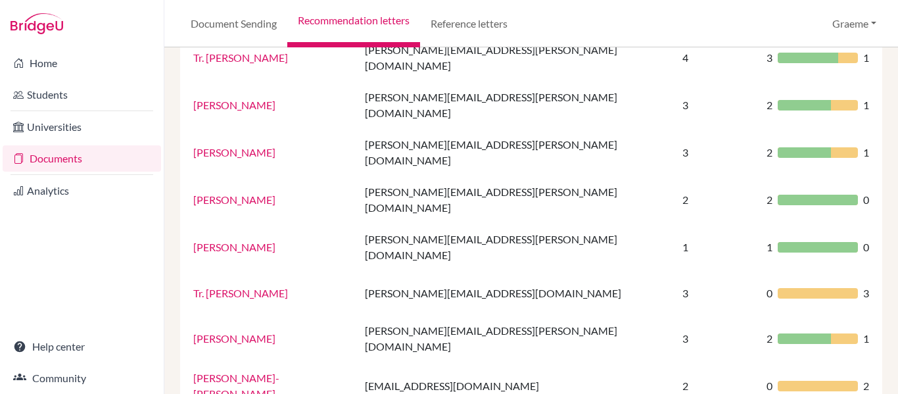
scroll to position [723, 0]
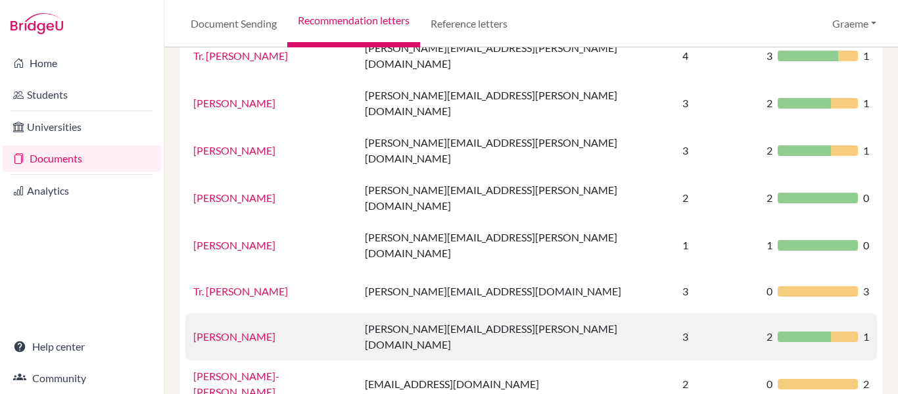
click at [239, 330] on link "[PERSON_NAME]" at bounding box center [234, 336] width 82 height 12
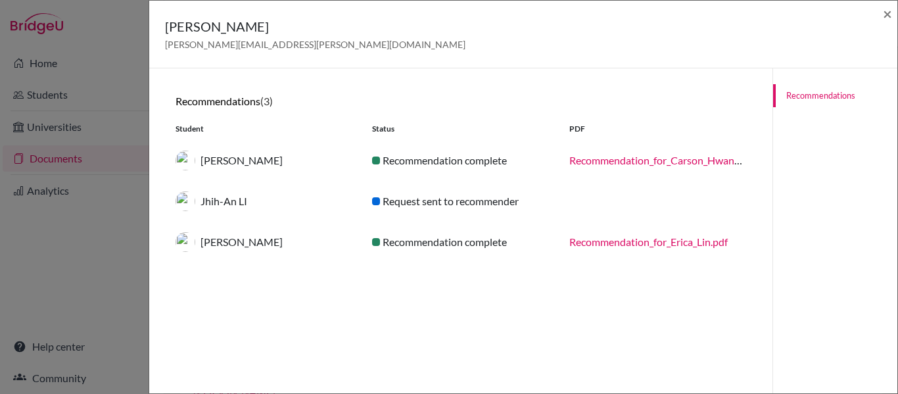
click at [251, 203] on div "Jhih-An LI" at bounding box center [264, 201] width 197 height 20
click at [246, 203] on div "Jhih-An LI" at bounding box center [264, 201] width 197 height 20
copy div "Jhih-An LI"
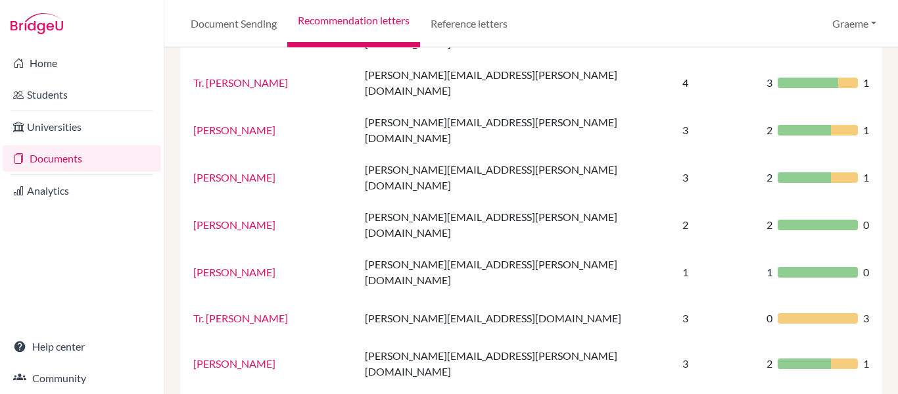
scroll to position [698, 0]
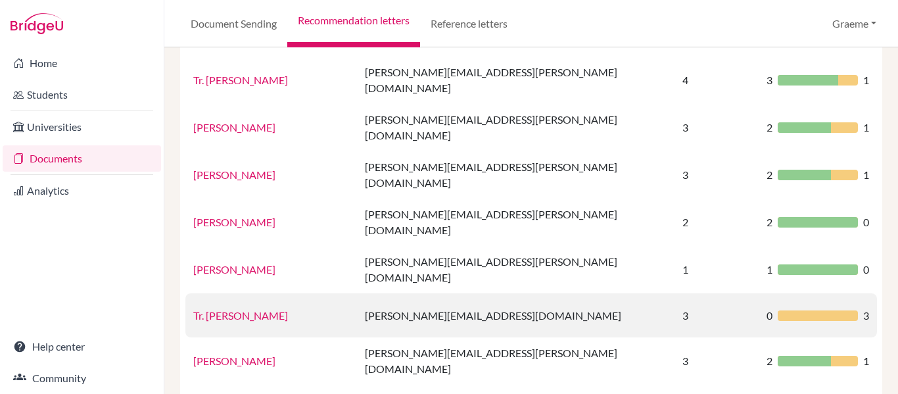
click at [229, 309] on link "Tr. [PERSON_NAME]" at bounding box center [240, 315] width 95 height 12
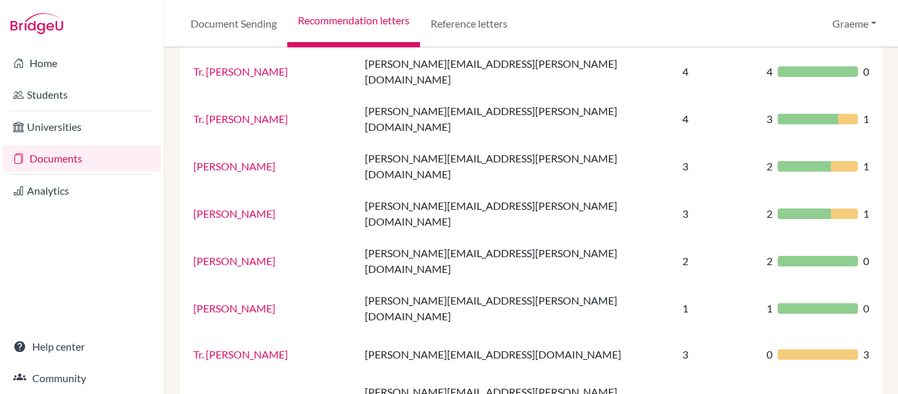
scroll to position [660, 0]
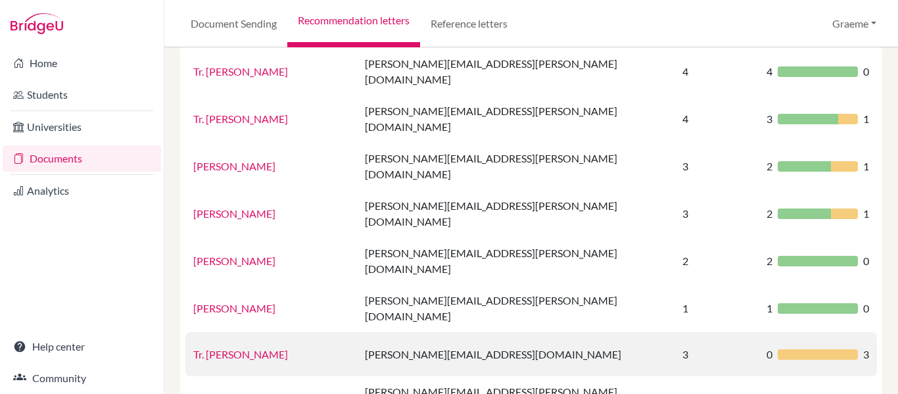
click at [236, 348] on link "Tr. [PERSON_NAME]" at bounding box center [240, 354] width 95 height 12
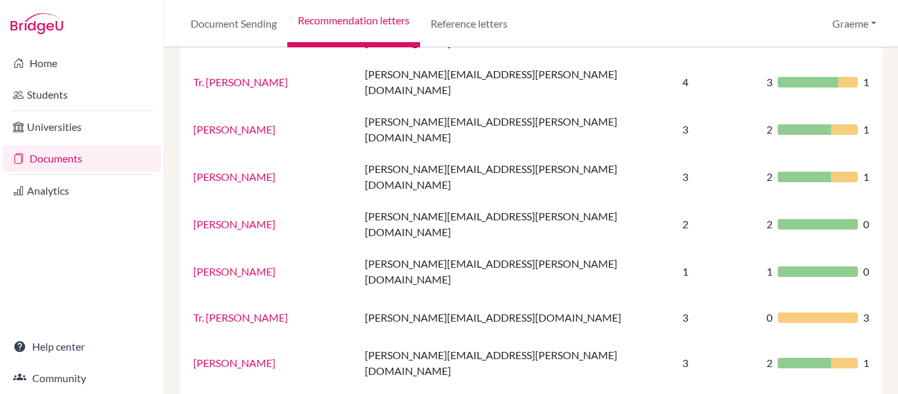
scroll to position [696, 0]
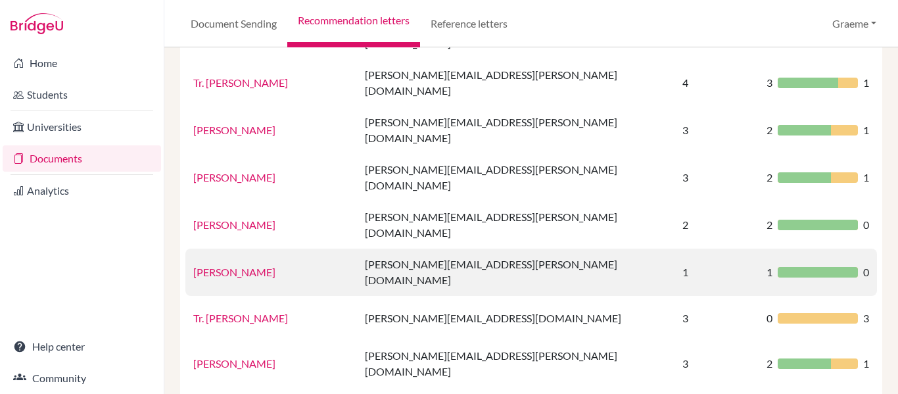
click at [237, 249] on td "[PERSON_NAME]" at bounding box center [271, 272] width 172 height 47
click at [239, 266] on link "[PERSON_NAME]" at bounding box center [234, 272] width 82 height 12
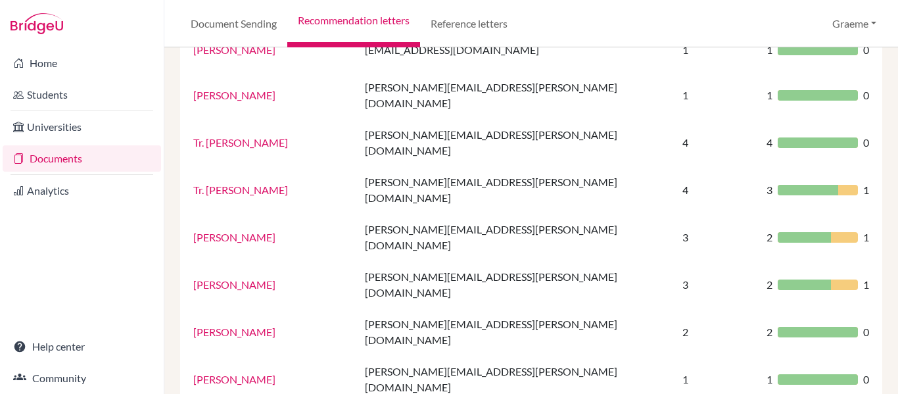
scroll to position [588, 0]
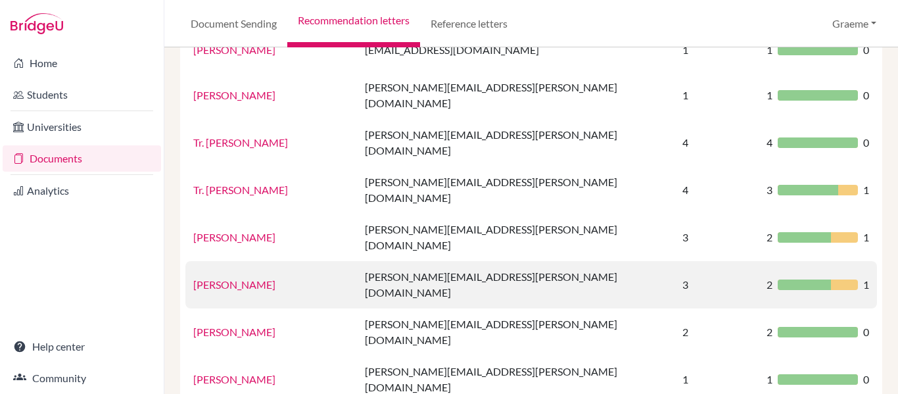
click at [229, 278] on link "[PERSON_NAME]" at bounding box center [234, 284] width 82 height 12
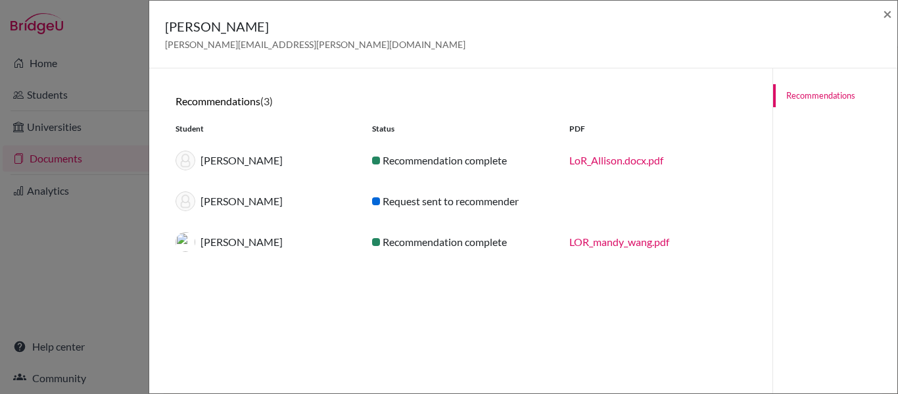
click at [229, 237] on div "Recommendations (3) Student Status PDF [PERSON_NAME] Recommendation complete Lo…" at bounding box center [460, 265] width 623 height 394
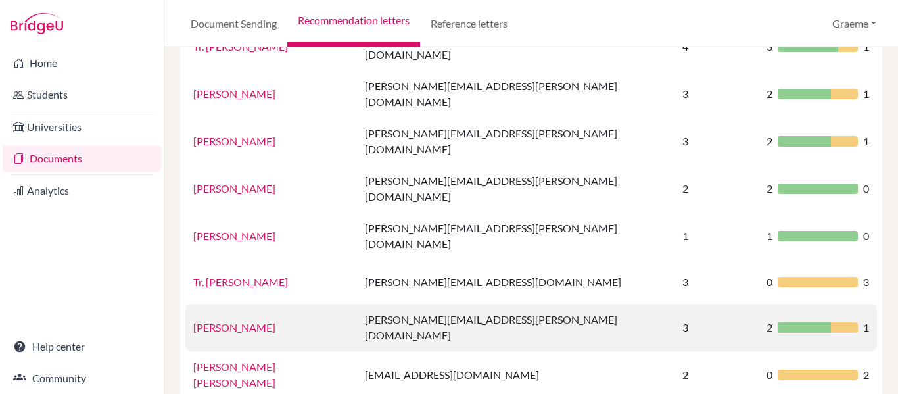
scroll to position [705, 0]
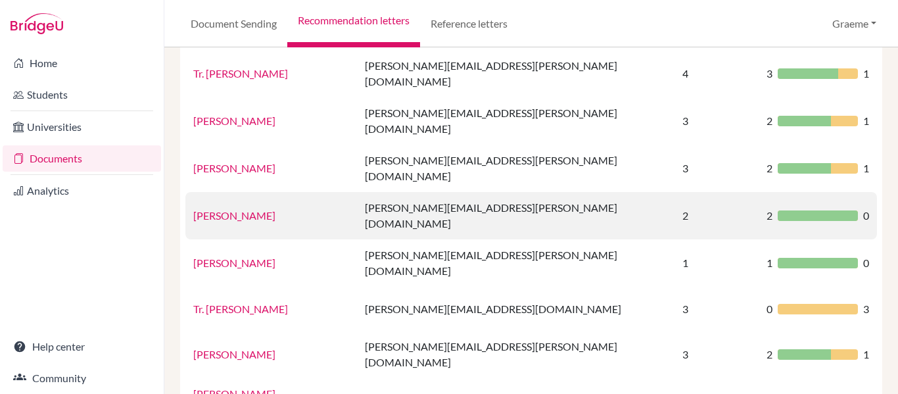
click at [243, 209] on link "[PERSON_NAME]" at bounding box center [234, 215] width 82 height 12
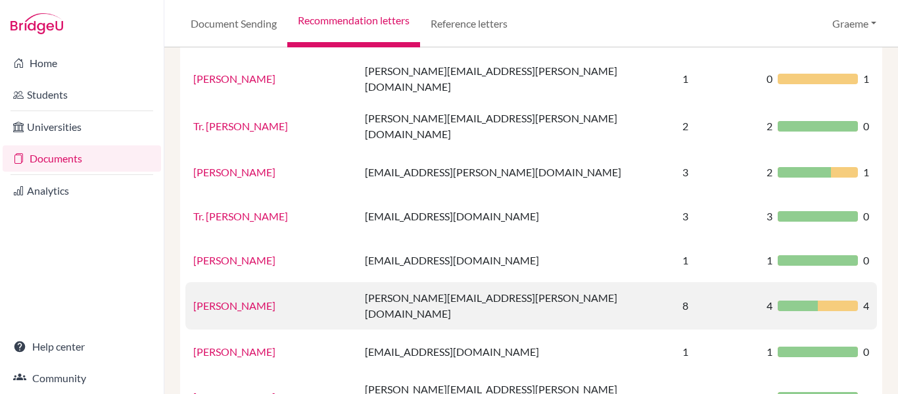
scroll to position [471, 0]
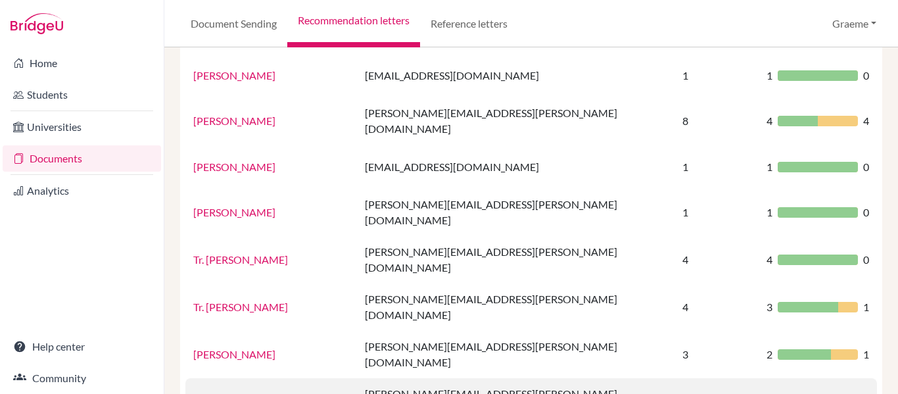
click at [239, 393] on link "[PERSON_NAME]" at bounding box center [234, 401] width 82 height 12
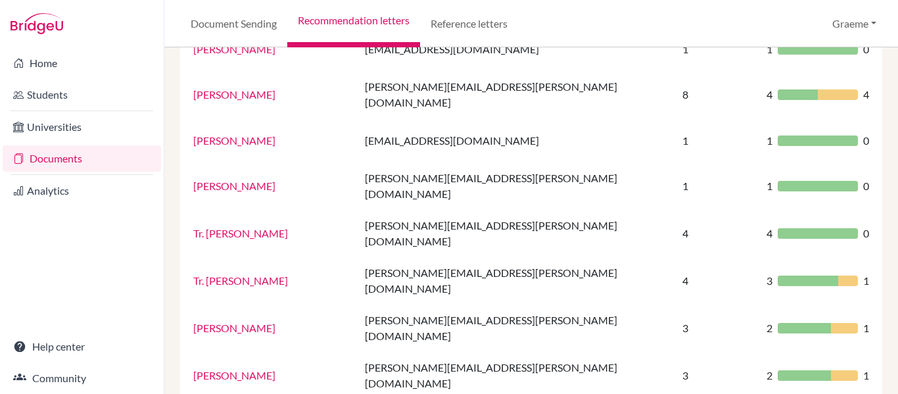
scroll to position [497, 0]
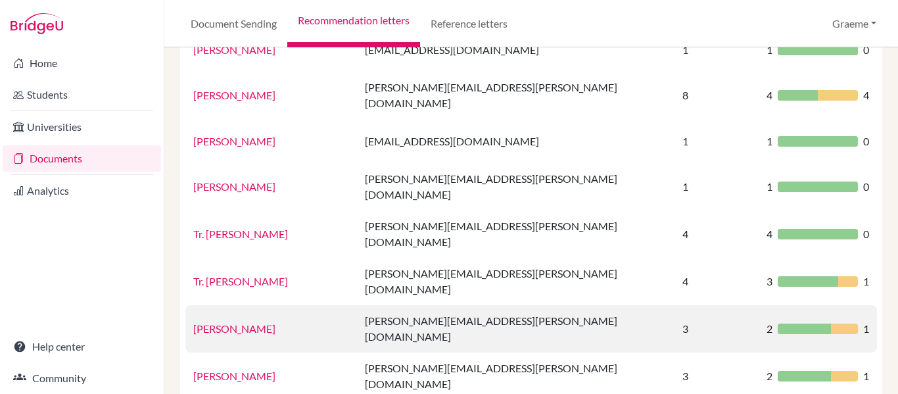
click at [245, 322] on link "[PERSON_NAME]" at bounding box center [234, 328] width 82 height 12
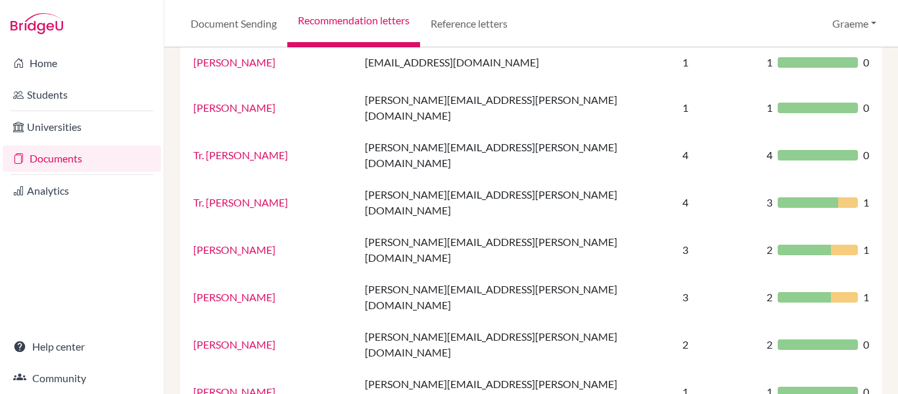
scroll to position [577, 0]
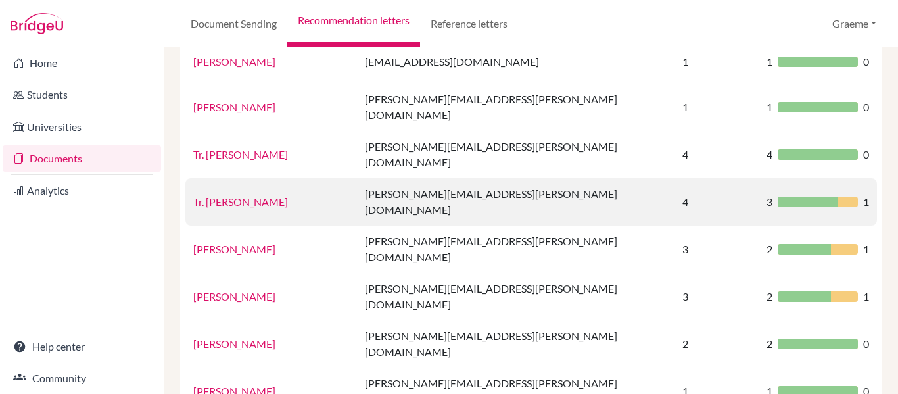
click at [274, 195] on link "Tr. [PERSON_NAME]" at bounding box center [240, 201] width 95 height 12
